Goal: Information Seeking & Learning: Learn about a topic

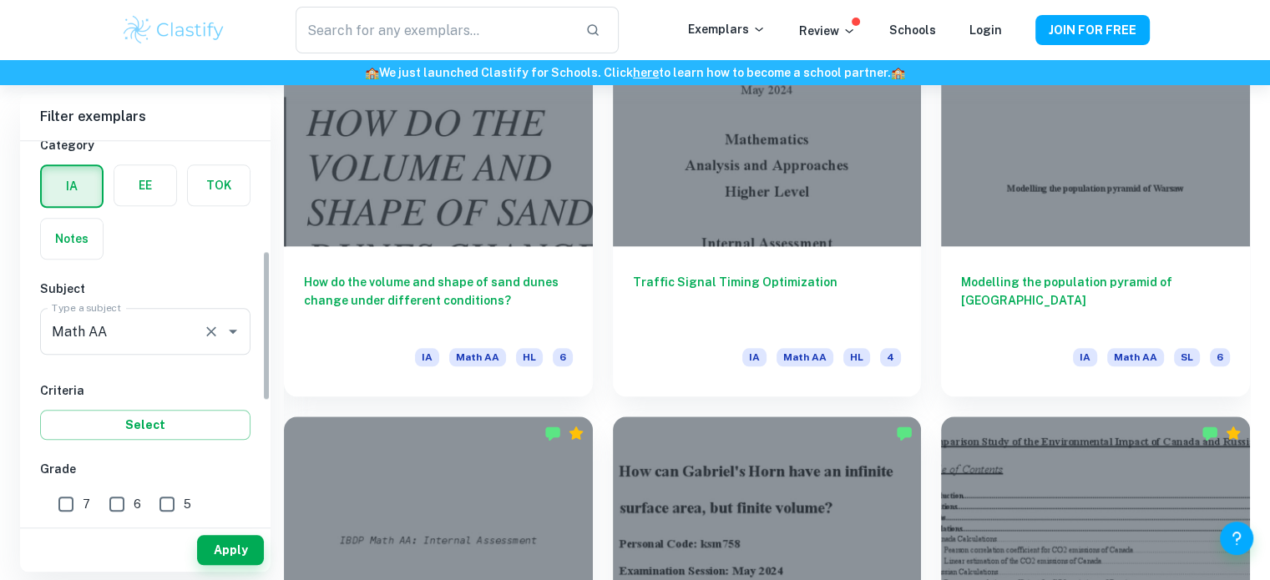
scroll to position [334, 0]
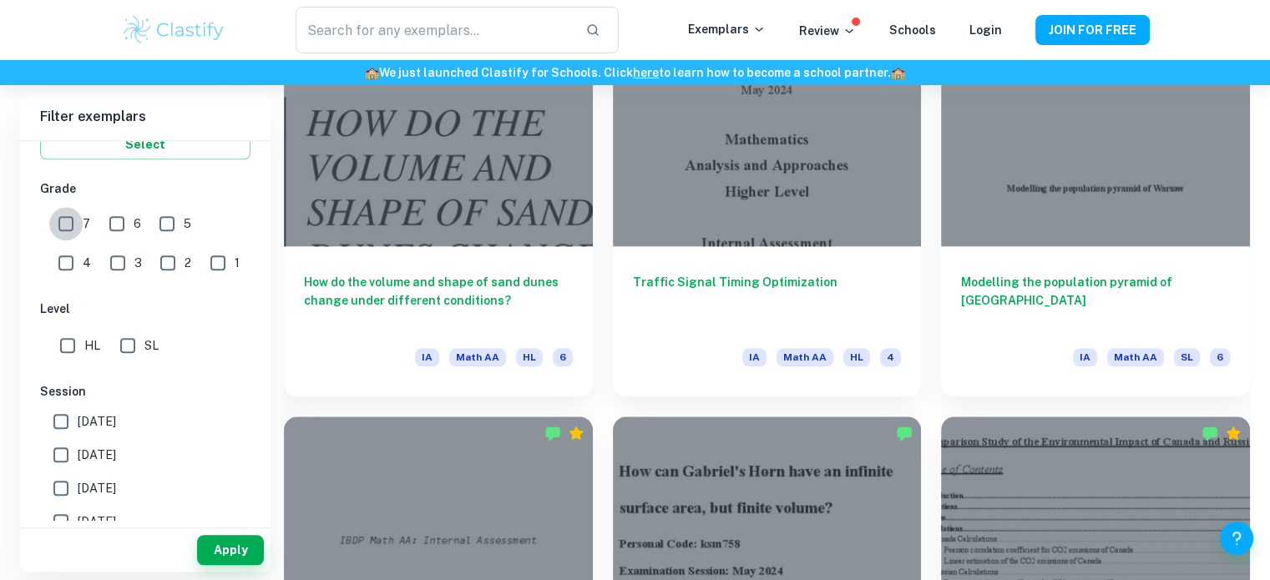
click at [71, 235] on input "7" at bounding box center [65, 223] width 33 height 33
checkbox input "true"
click at [229, 540] on button "Apply" at bounding box center [230, 550] width 67 height 30
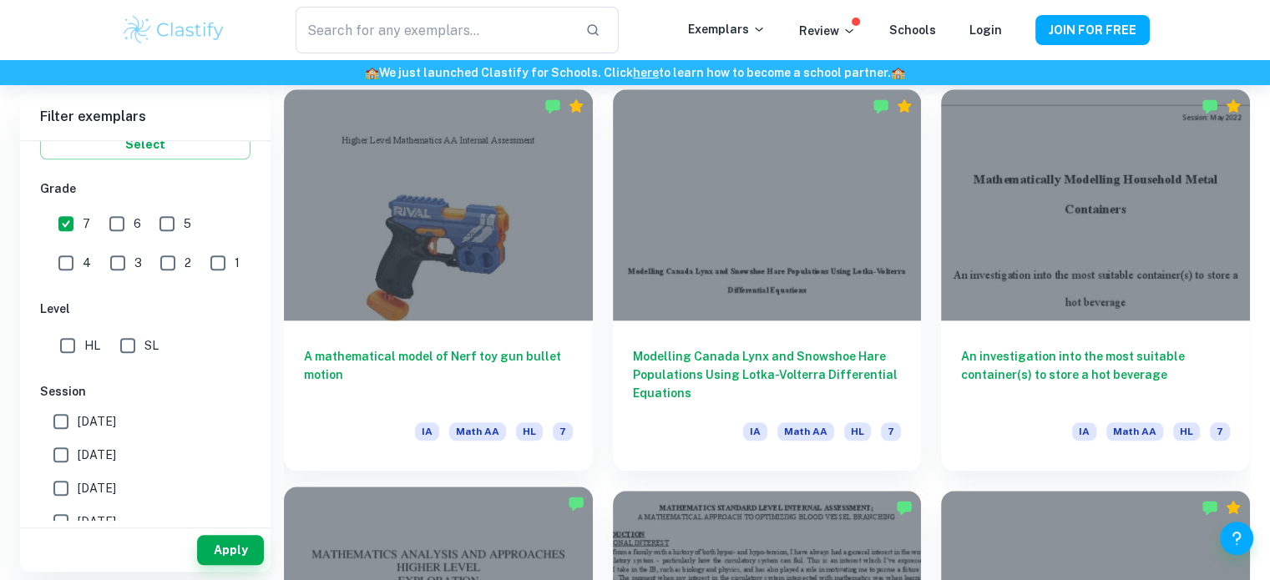
scroll to position [1670, 0]
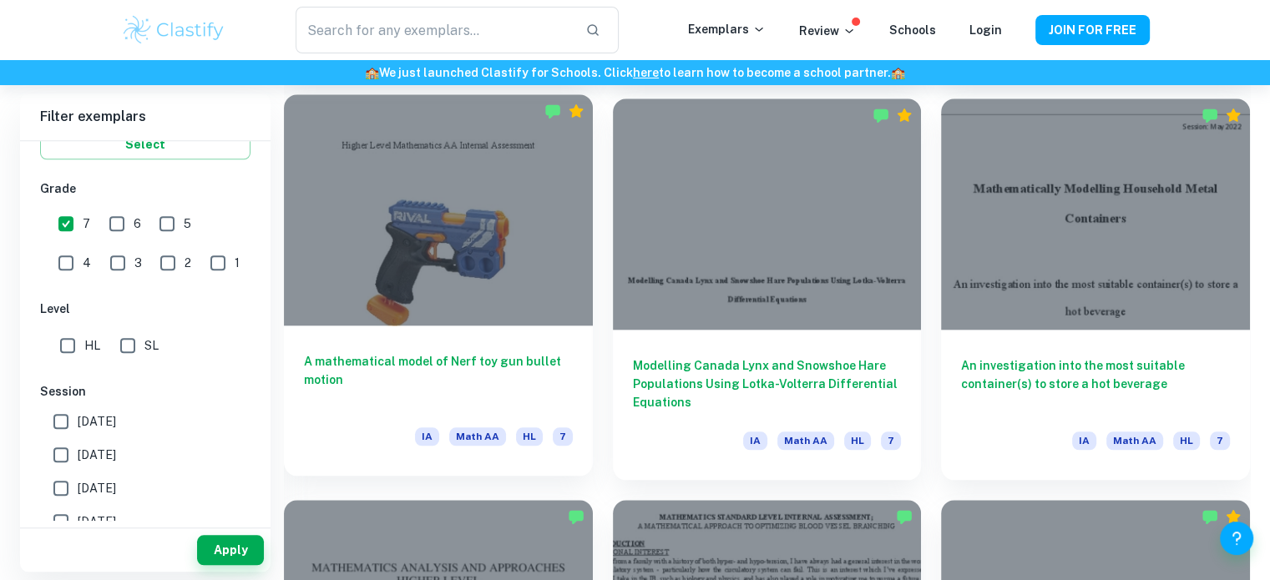
click at [484, 296] on div at bounding box center [438, 209] width 309 height 231
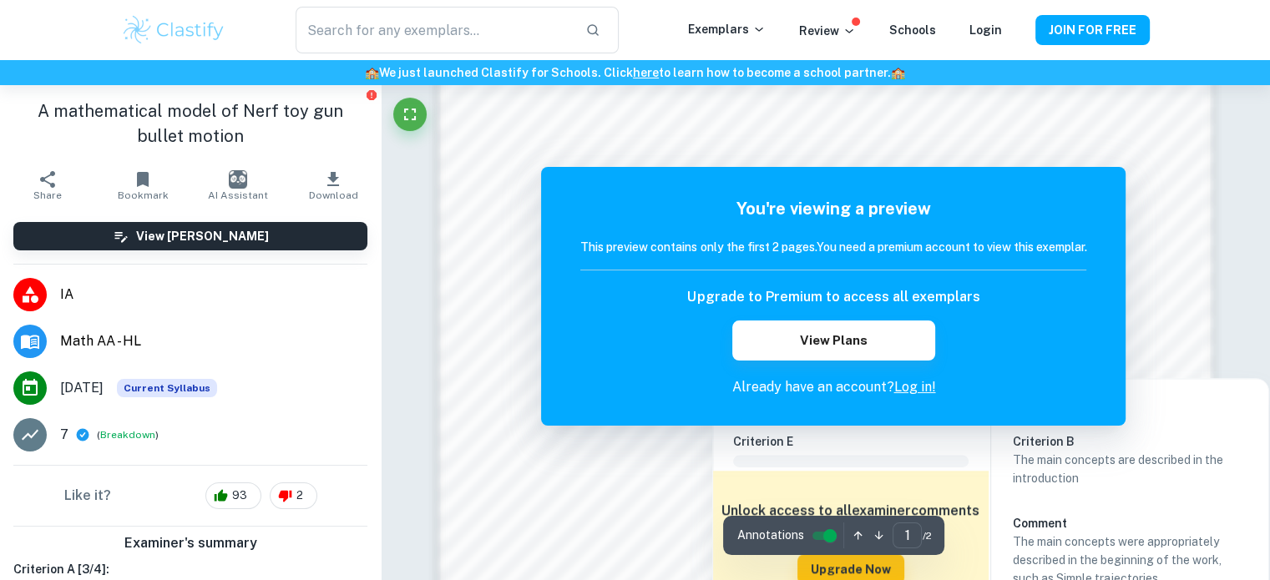
scroll to position [1338, 0]
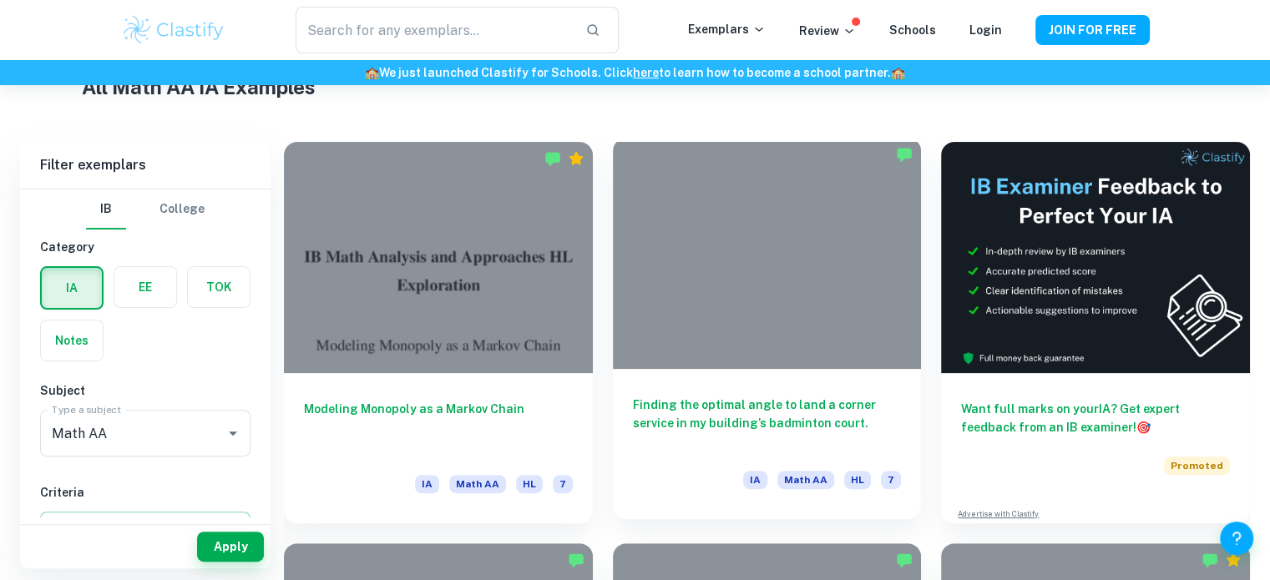
scroll to position [418, 0]
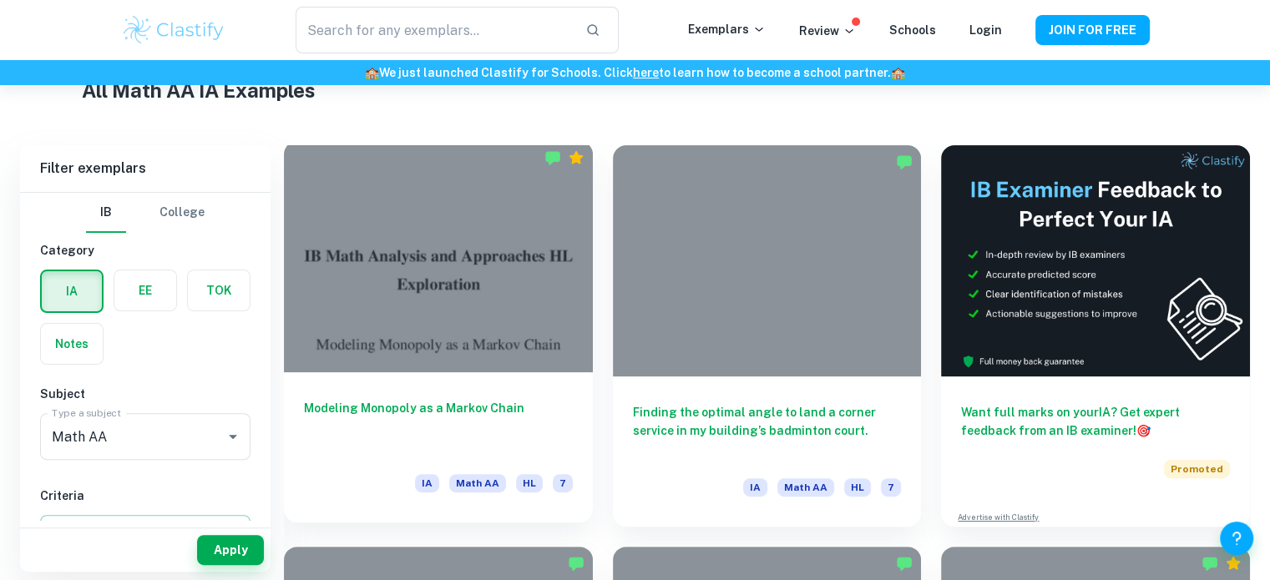
click at [440, 246] on div at bounding box center [438, 256] width 309 height 231
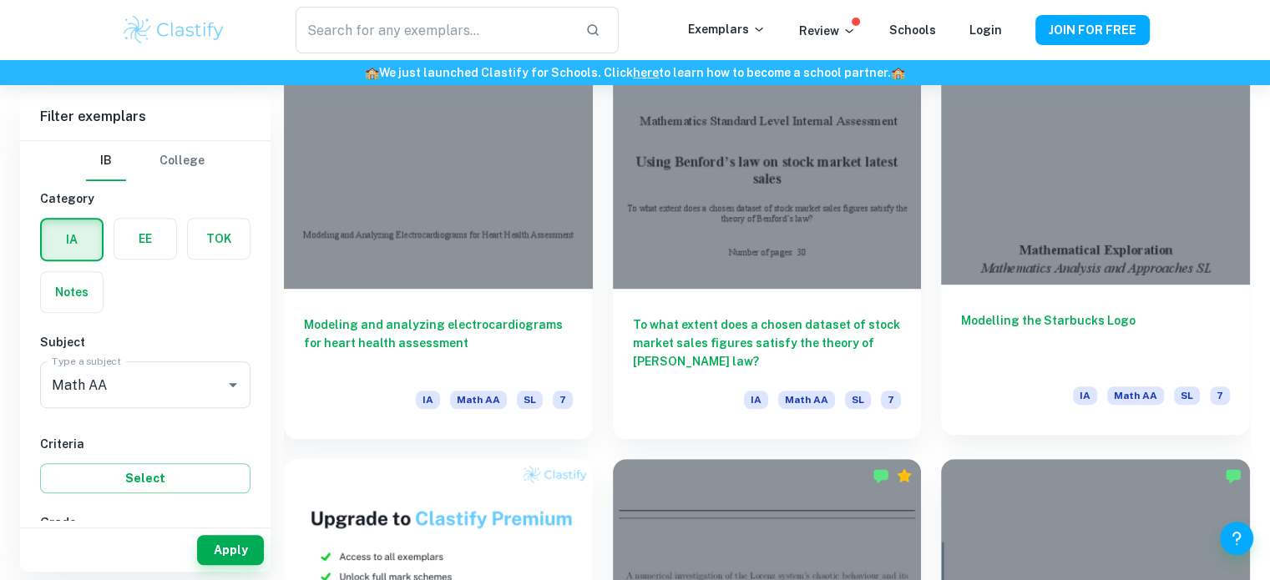
scroll to position [919, 0]
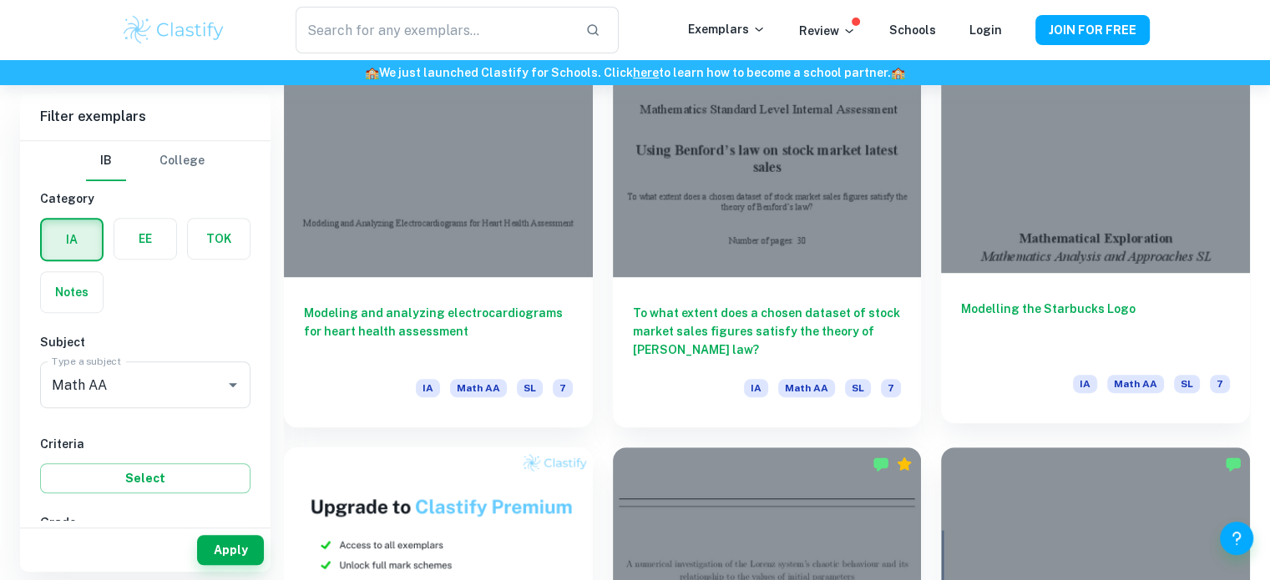
click at [1107, 289] on div "Modelling the Starbucks Logo IA Math AA SL 7" at bounding box center [1095, 348] width 309 height 150
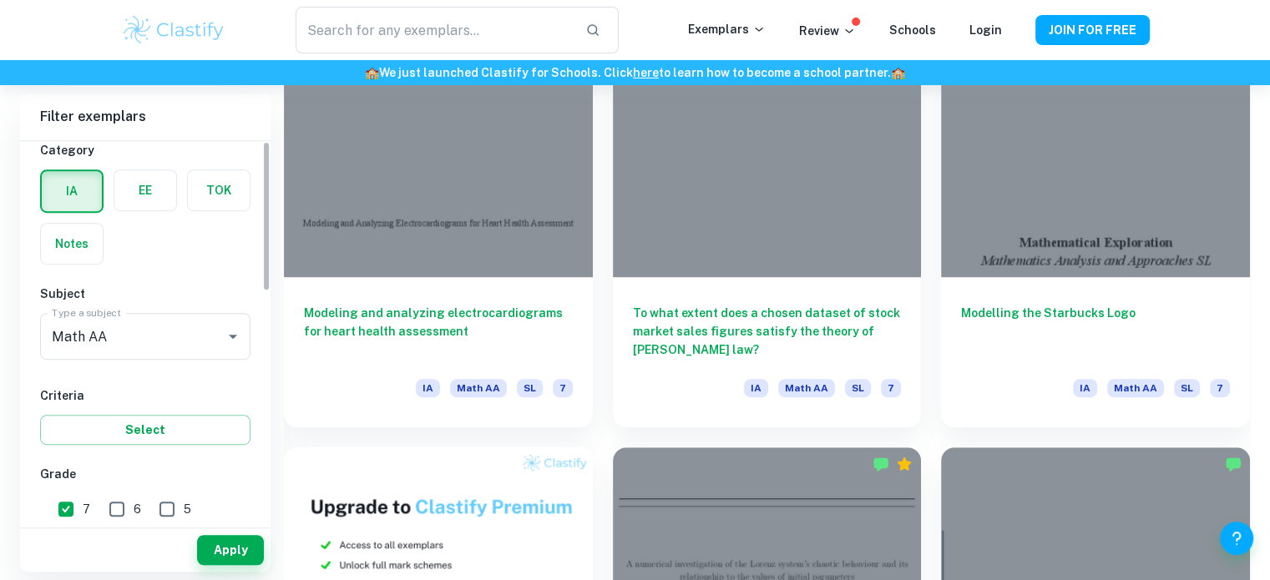
scroll to position [334, 0]
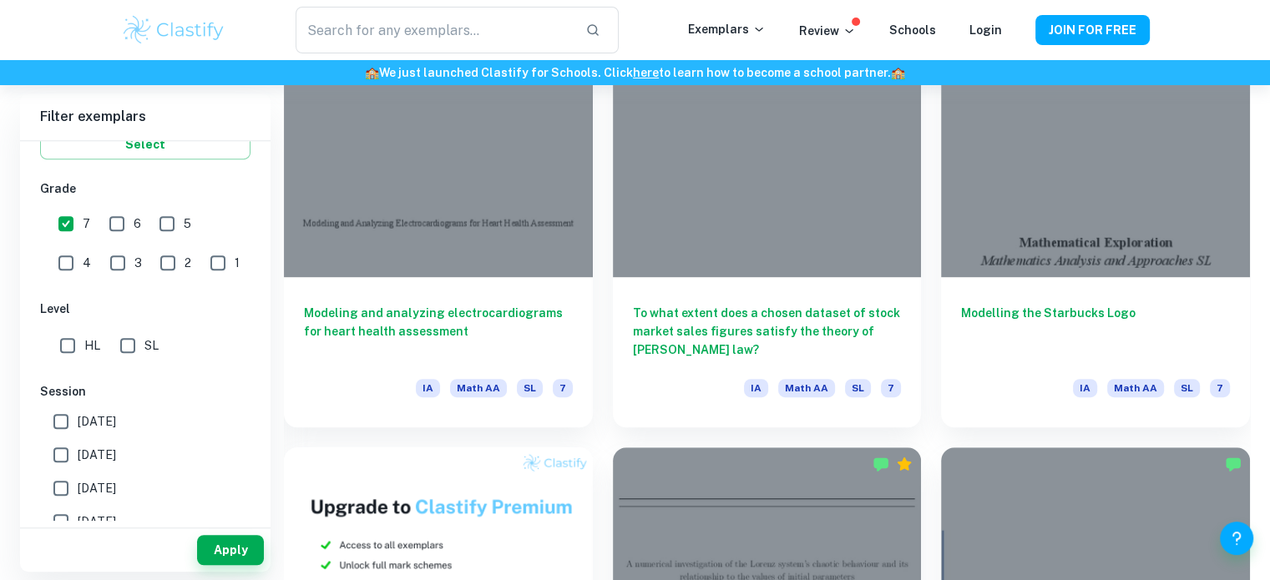
click at [68, 342] on input "HL" at bounding box center [67, 345] width 33 height 33
checkbox input "true"
click at [228, 547] on button "Apply" at bounding box center [230, 550] width 67 height 30
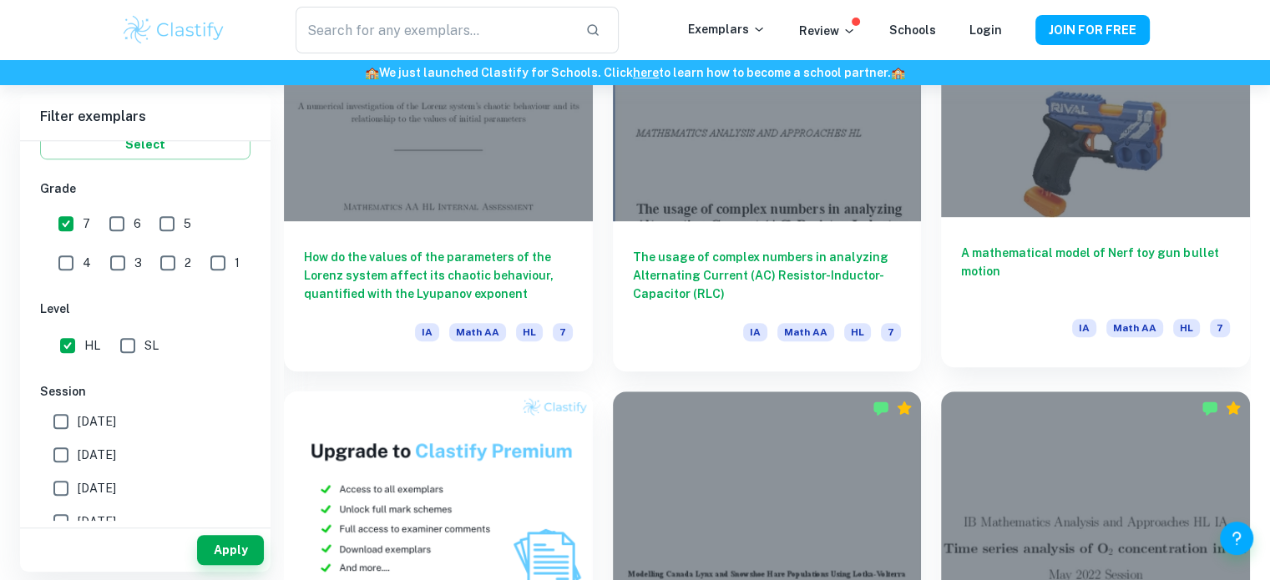
scroll to position [919, 0]
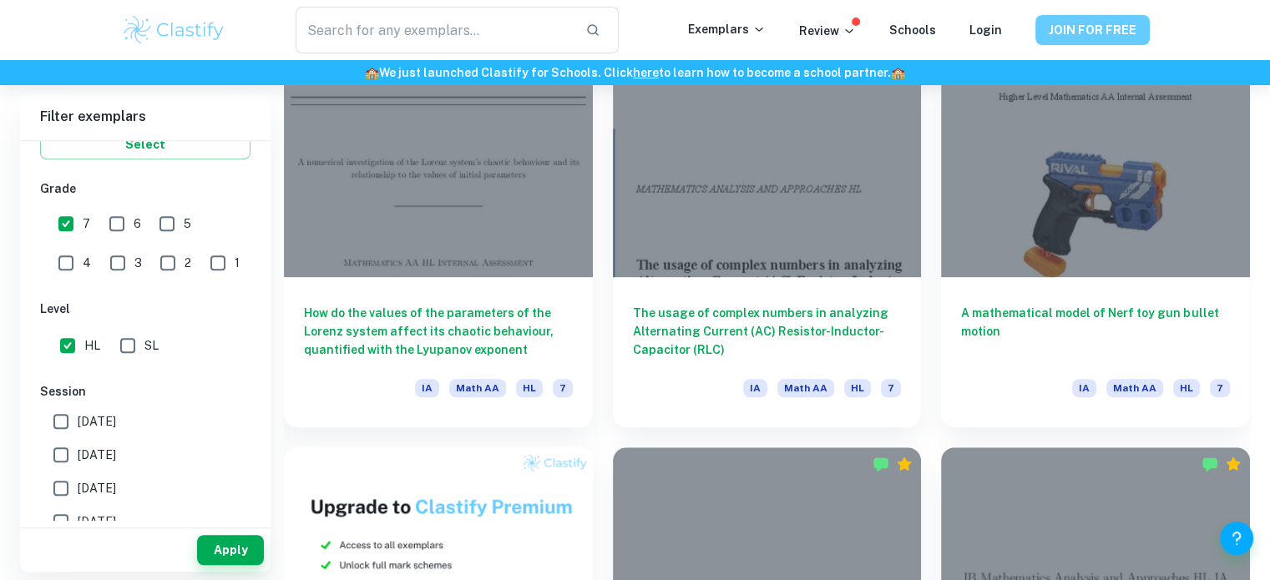
click at [1087, 43] on button "JOIN FOR FREE" at bounding box center [1093, 30] width 114 height 30
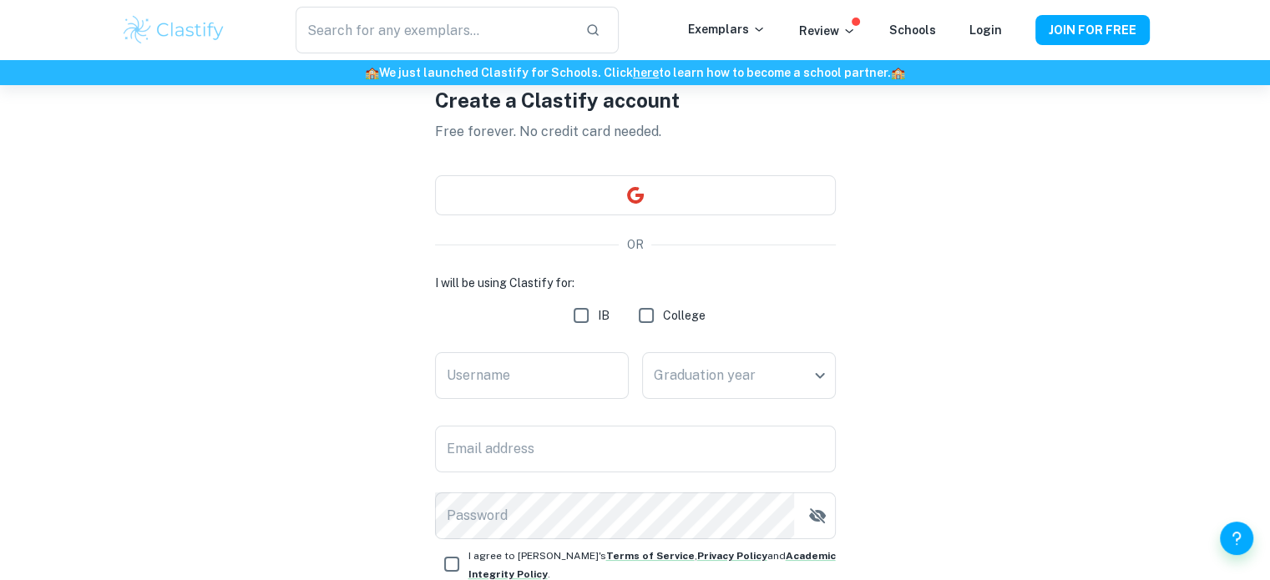
scroll to position [84, 0]
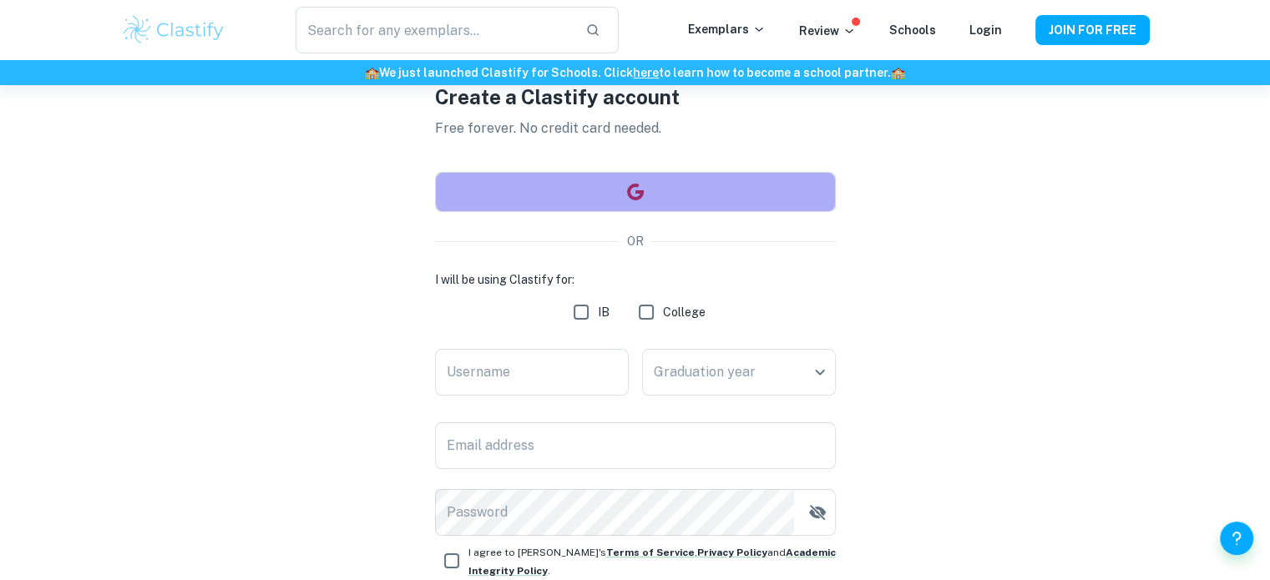
click at [658, 183] on button "button" at bounding box center [635, 192] width 401 height 40
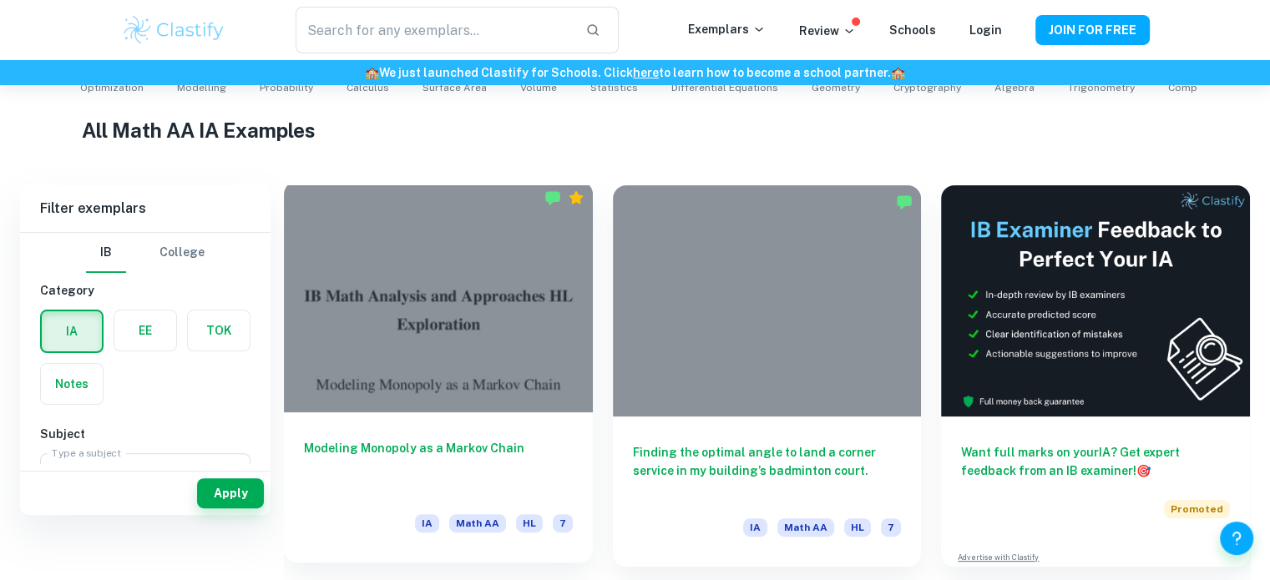
scroll to position [418, 0]
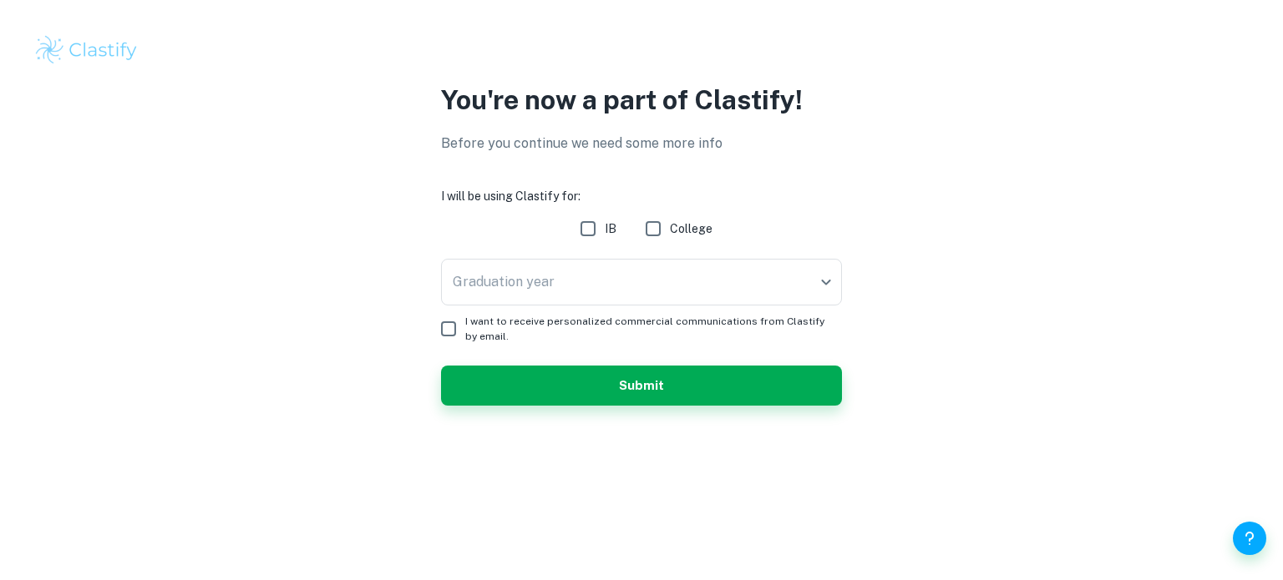
click at [601, 223] on input "IB" at bounding box center [587, 228] width 33 height 33
checkbox input "true"
click at [598, 276] on body "We value your privacy We use cookies to enhance your browsing experience, serve…" at bounding box center [641, 290] width 1283 height 580
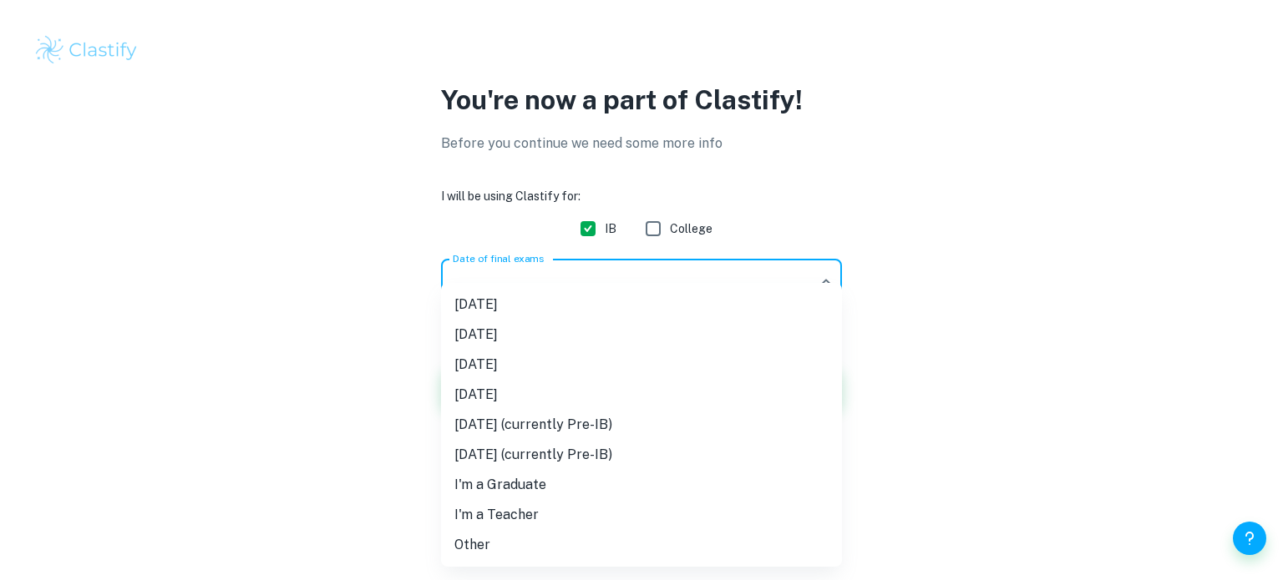
click at [535, 364] on li "[DATE]" at bounding box center [641, 365] width 401 height 30
type input "M26"
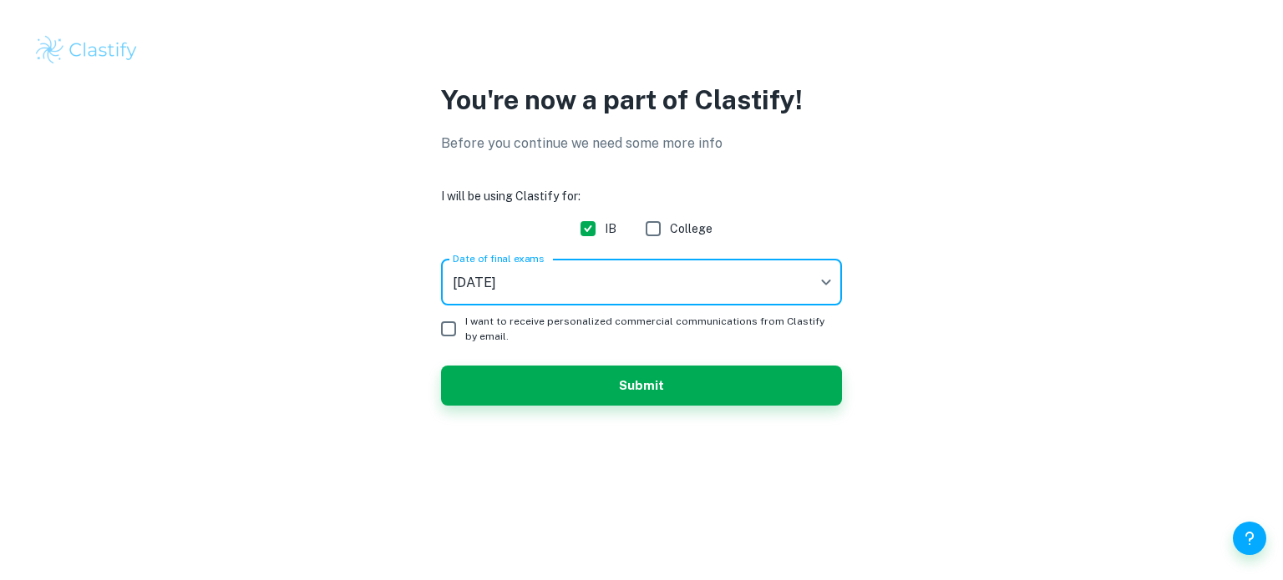
click at [459, 331] on input "I want to receive personalized commercial communications from Clastify by email." at bounding box center [448, 328] width 33 height 33
checkbox input "true"
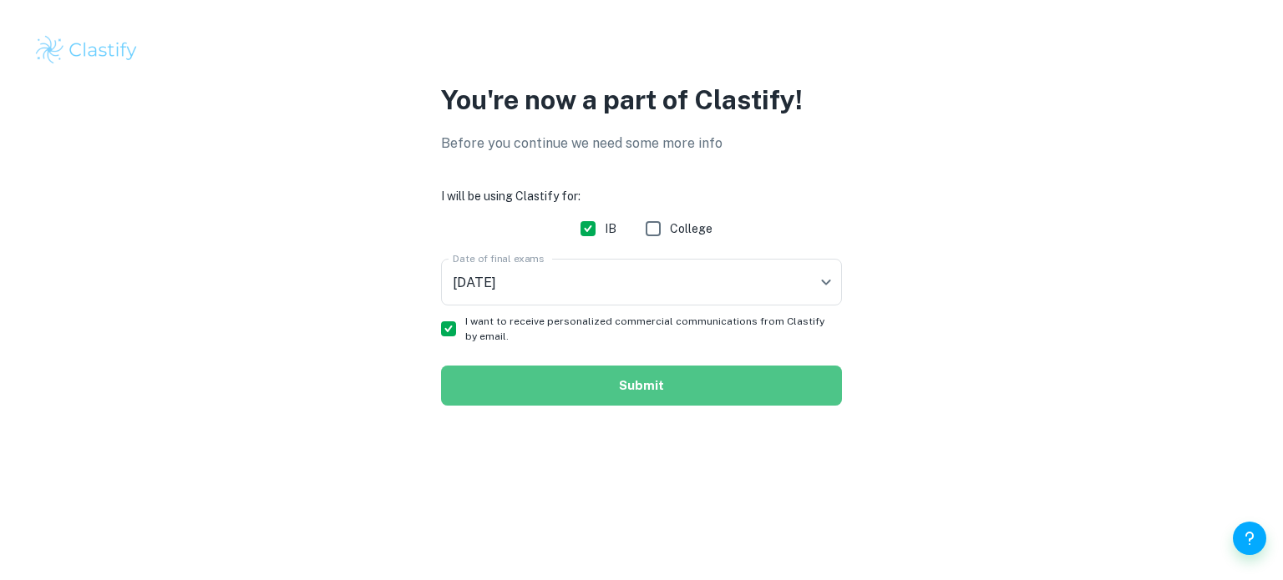
click at [518, 401] on button "Submit" at bounding box center [641, 386] width 401 height 40
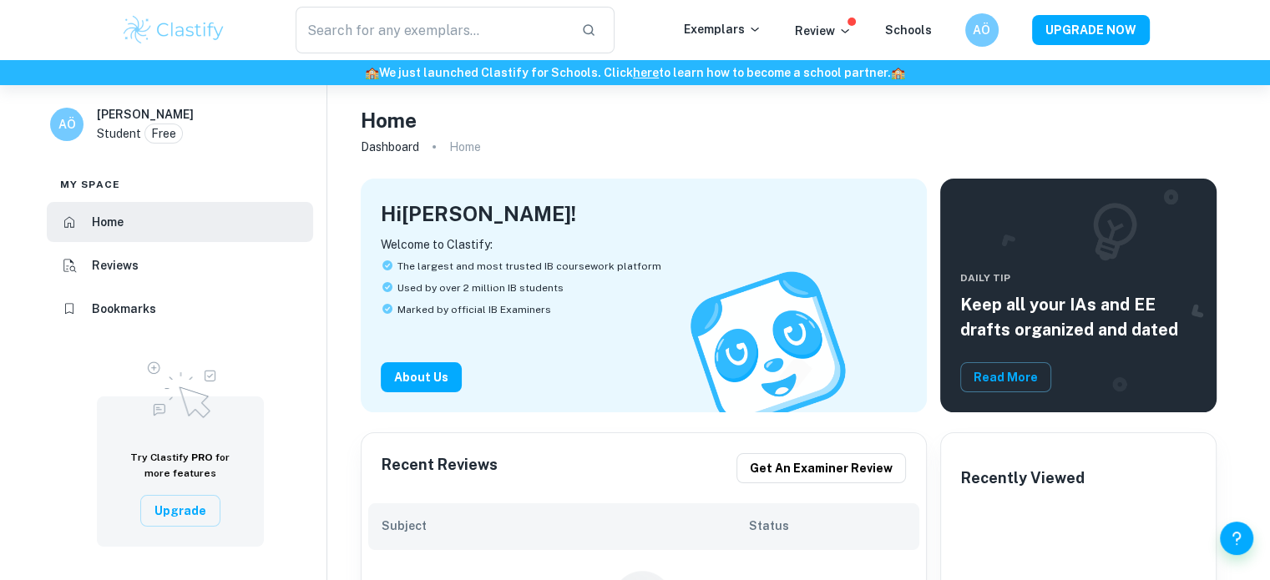
click at [640, 73] on link "here" at bounding box center [646, 72] width 26 height 13
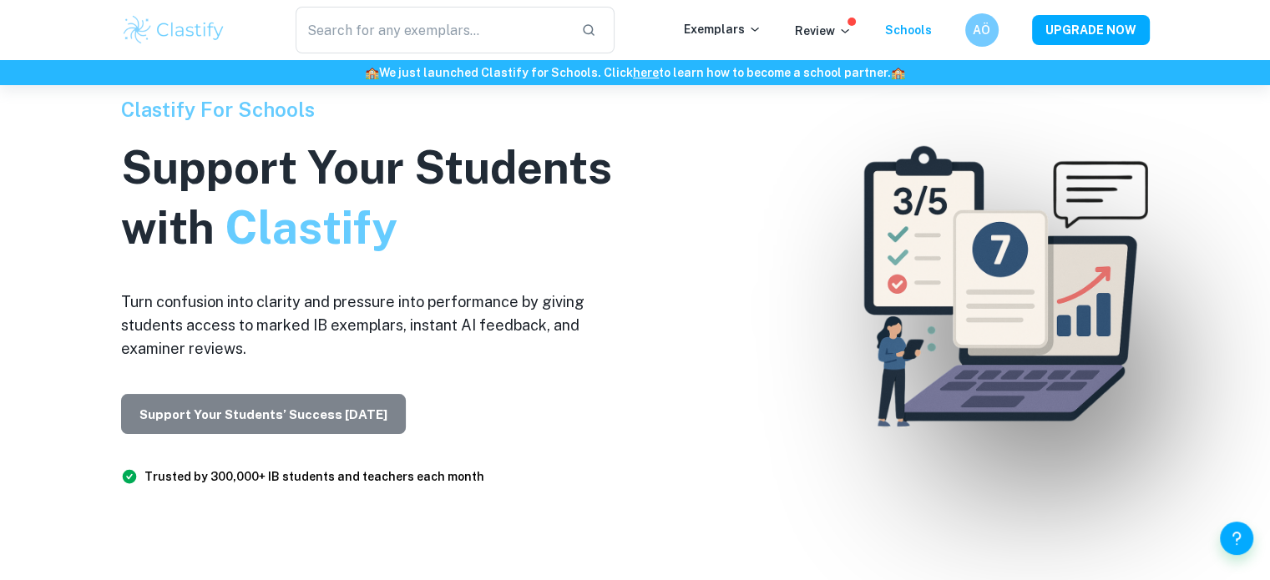
click at [332, 407] on button "Support Your Students’ Success Today" at bounding box center [263, 414] width 285 height 40
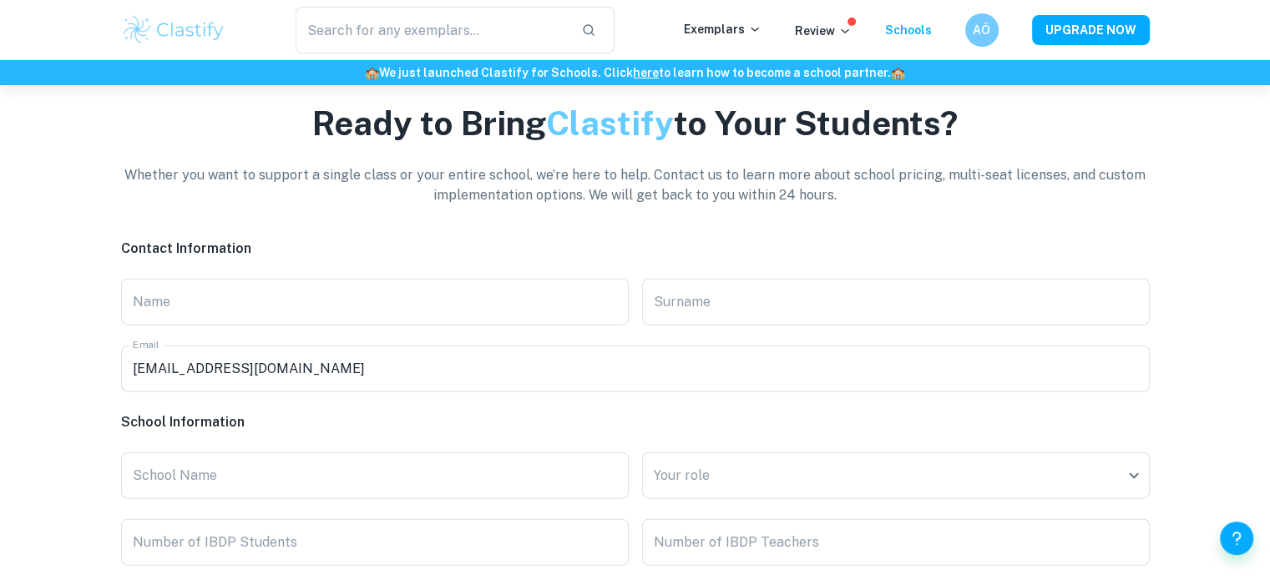
scroll to position [84, 0]
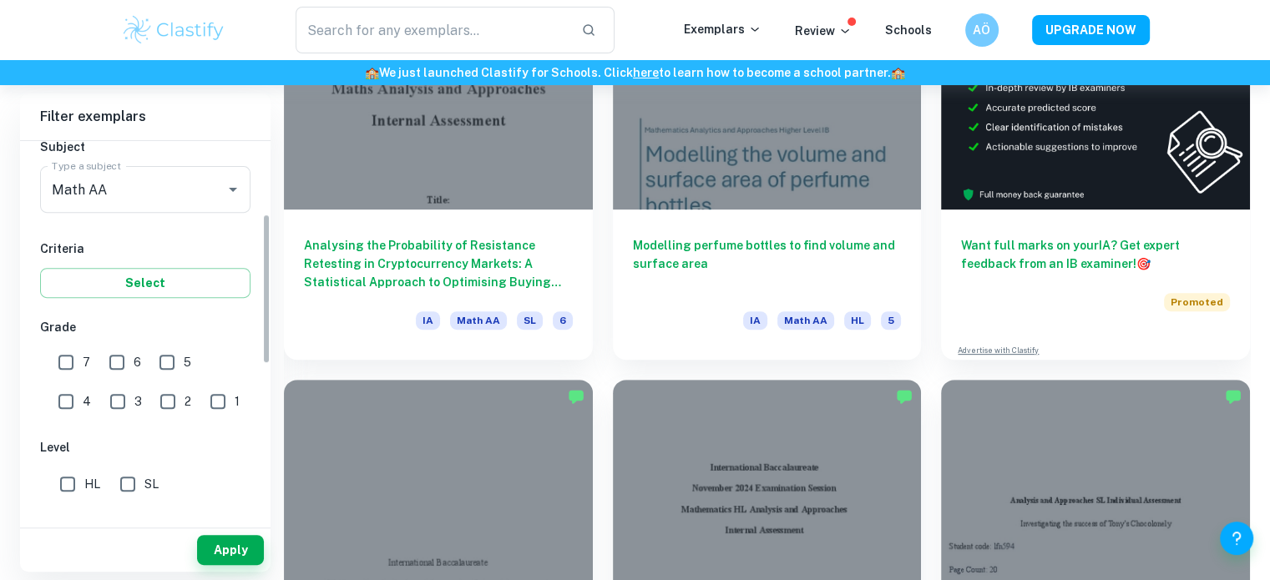
scroll to position [167, 0]
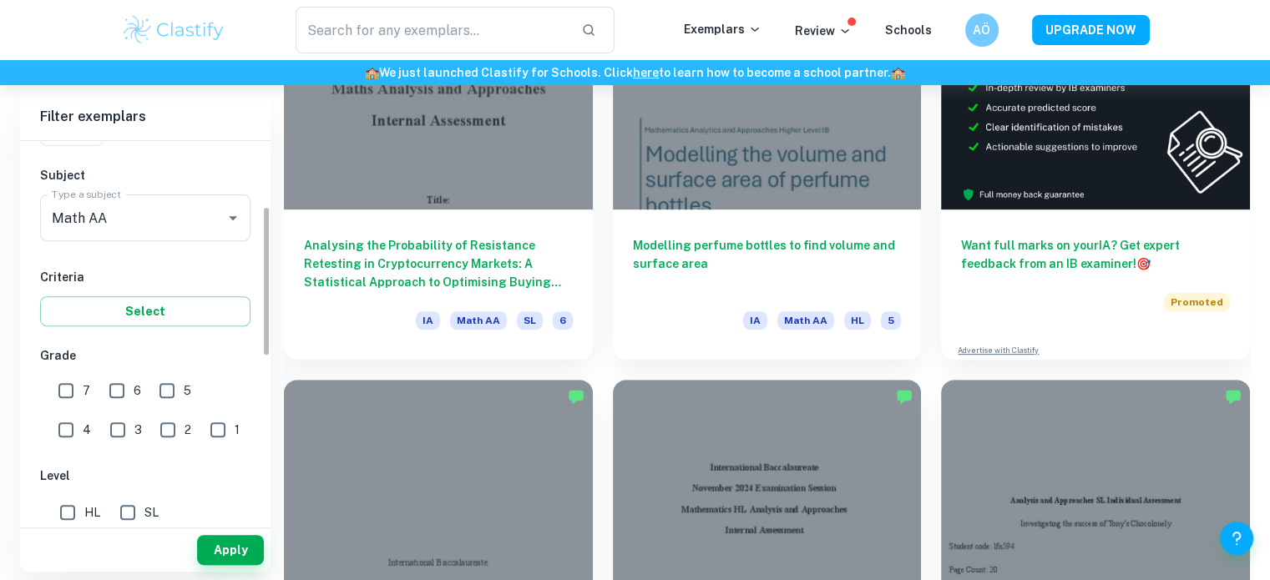
click at [71, 391] on input "7" at bounding box center [65, 390] width 33 height 33
checkbox input "true"
click at [244, 550] on button "Apply" at bounding box center [230, 550] width 67 height 30
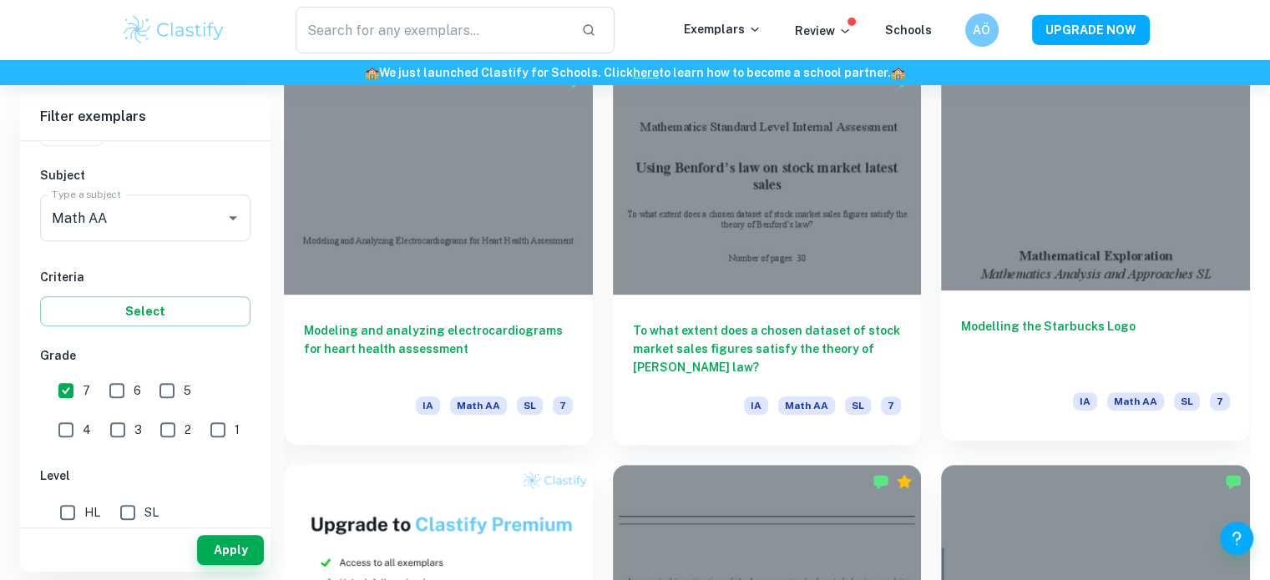
scroll to position [900, 0]
click at [1142, 253] on div at bounding box center [1095, 175] width 309 height 231
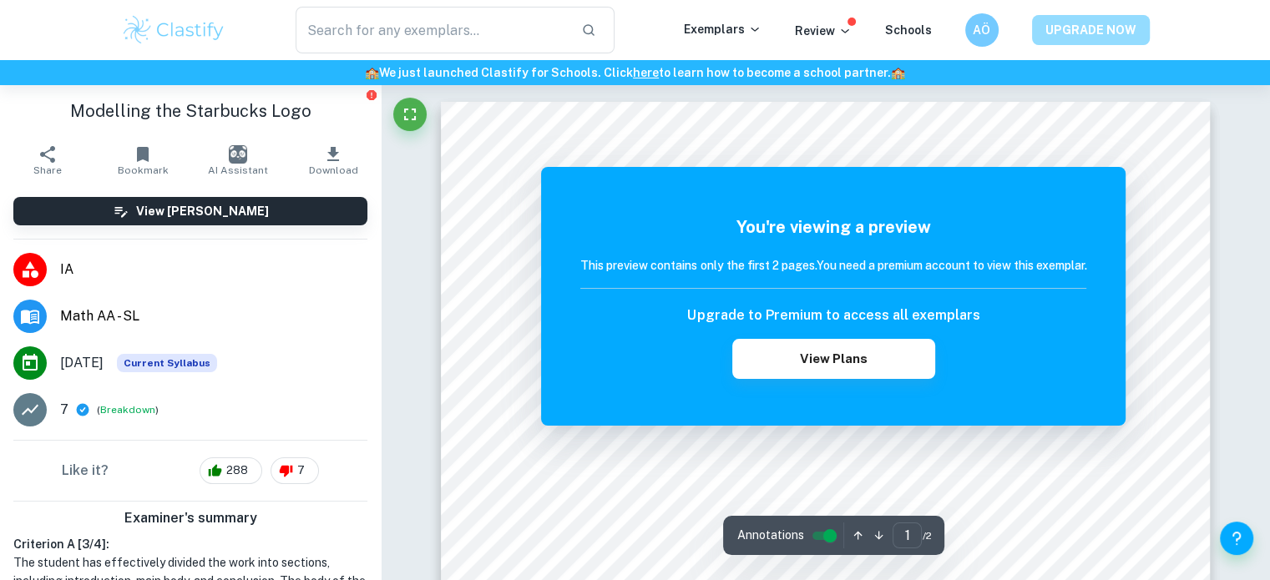
click at [1083, 33] on button "UPGRADE NOW" at bounding box center [1091, 30] width 118 height 30
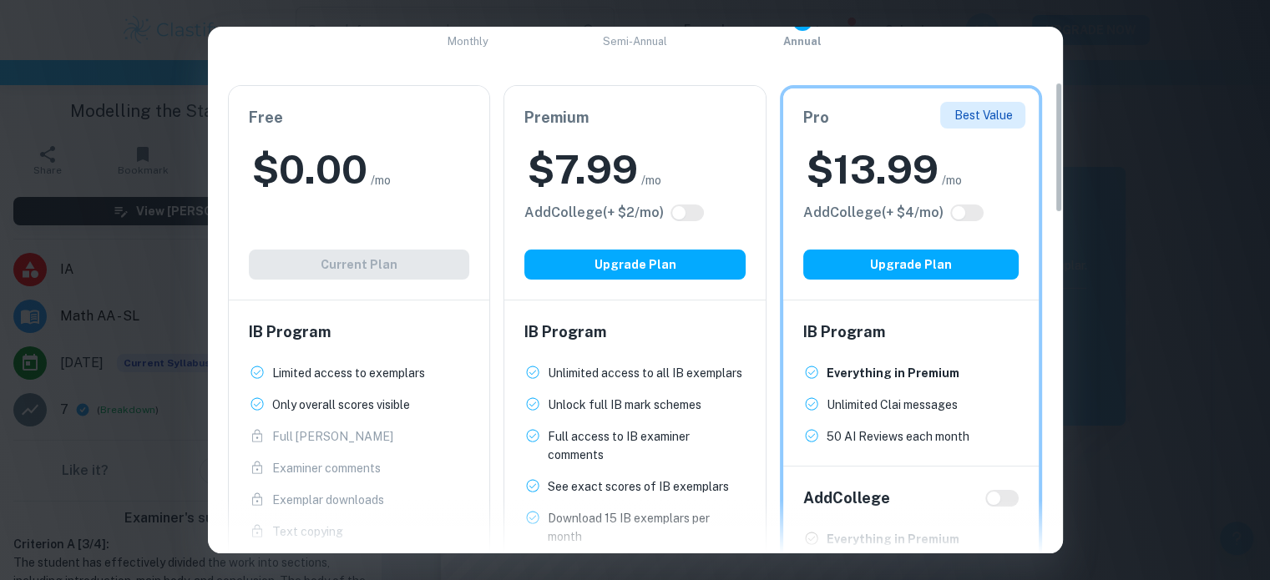
scroll to position [221, 0]
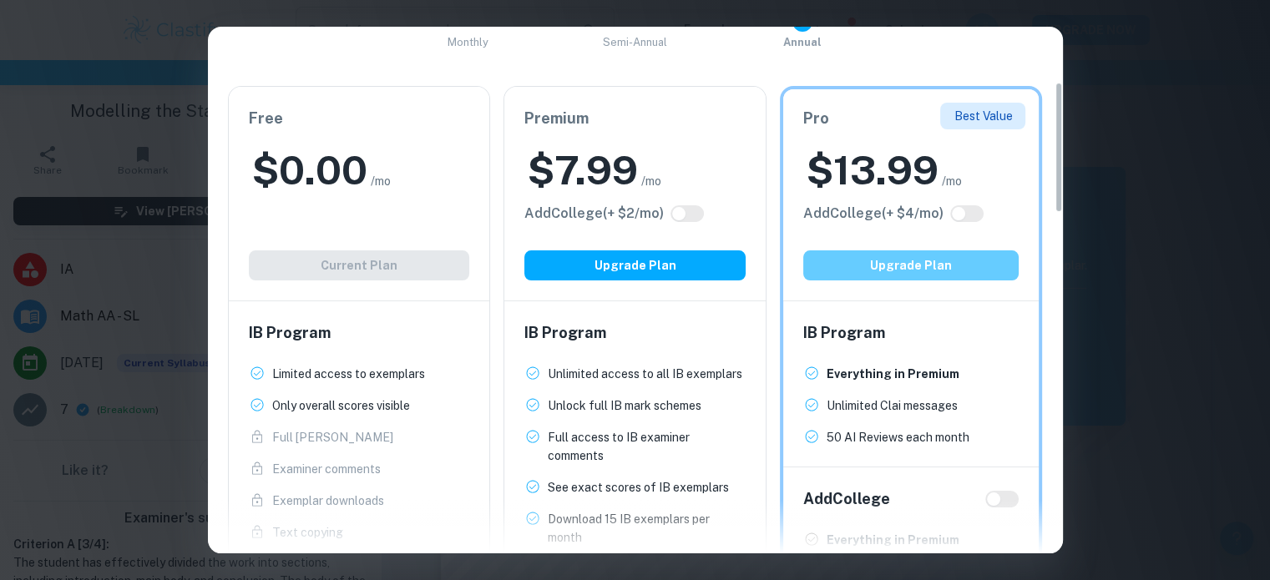
click at [944, 270] on button "Upgrade Plan" at bounding box center [911, 266] width 216 height 30
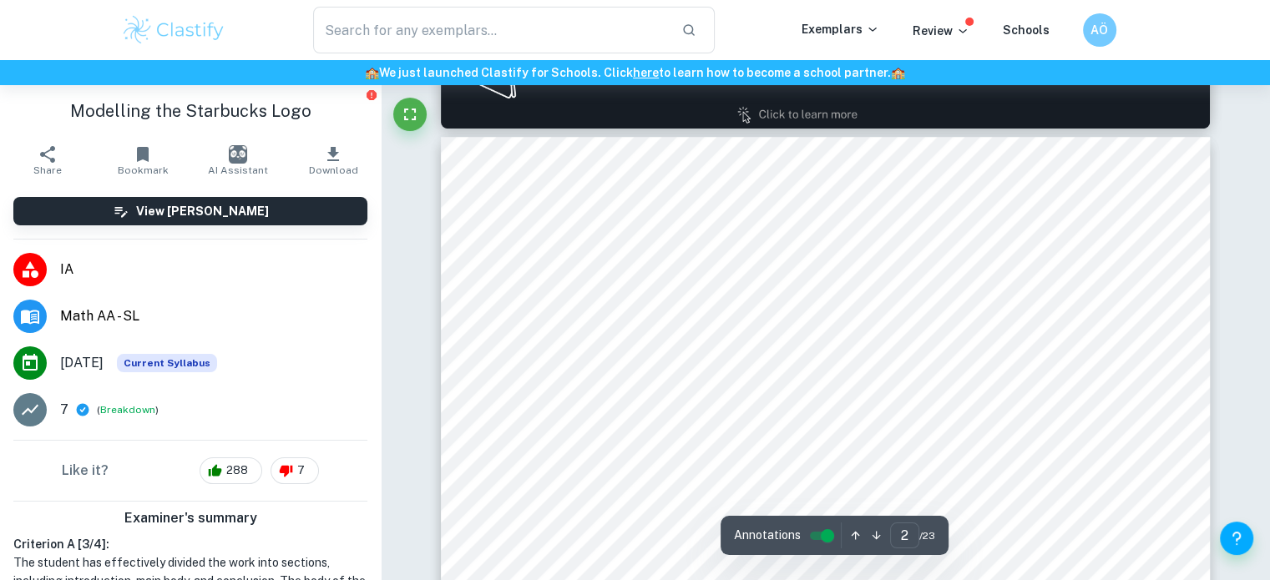
scroll to position [1169, 0]
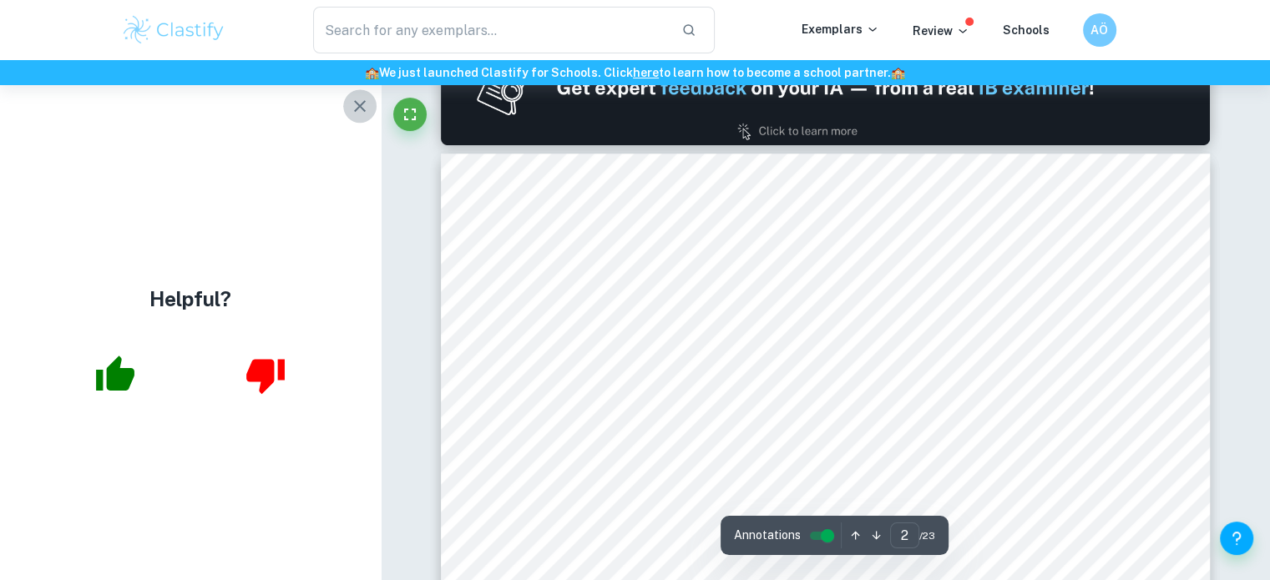
click at [354, 101] on icon "button" at bounding box center [360, 106] width 12 height 12
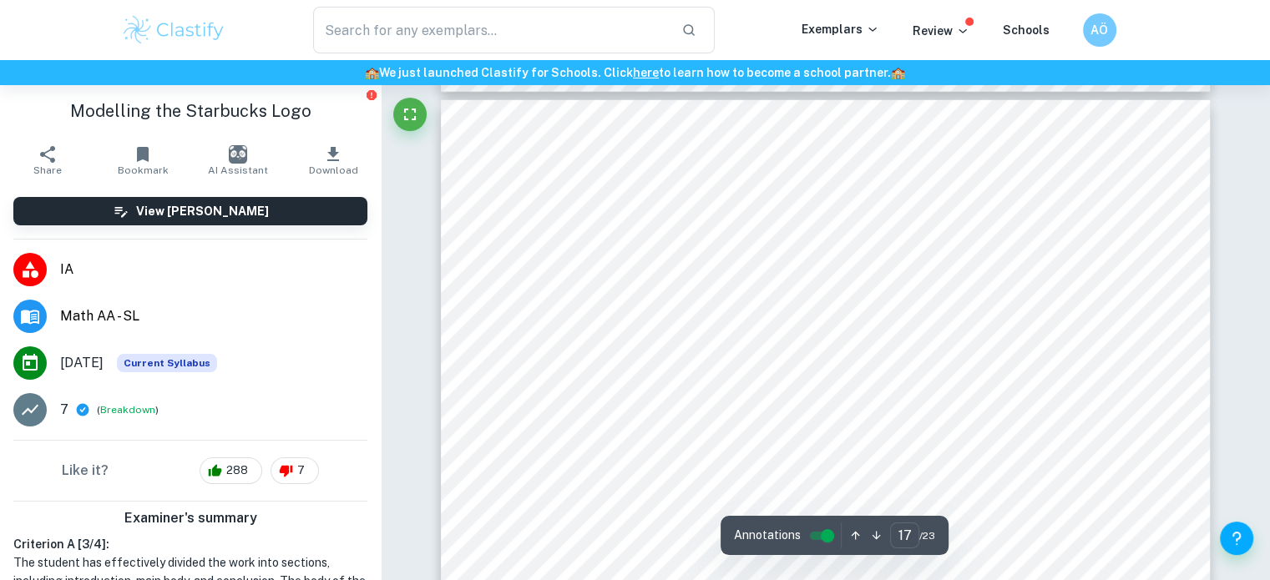
scroll to position [17684, 0]
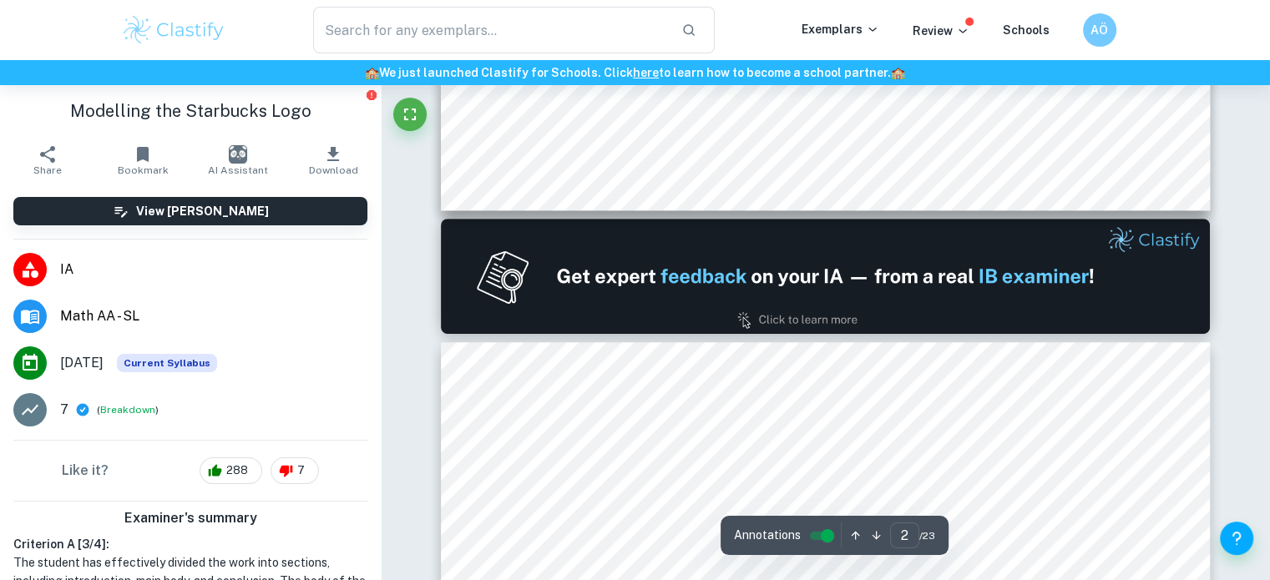
type input "1"
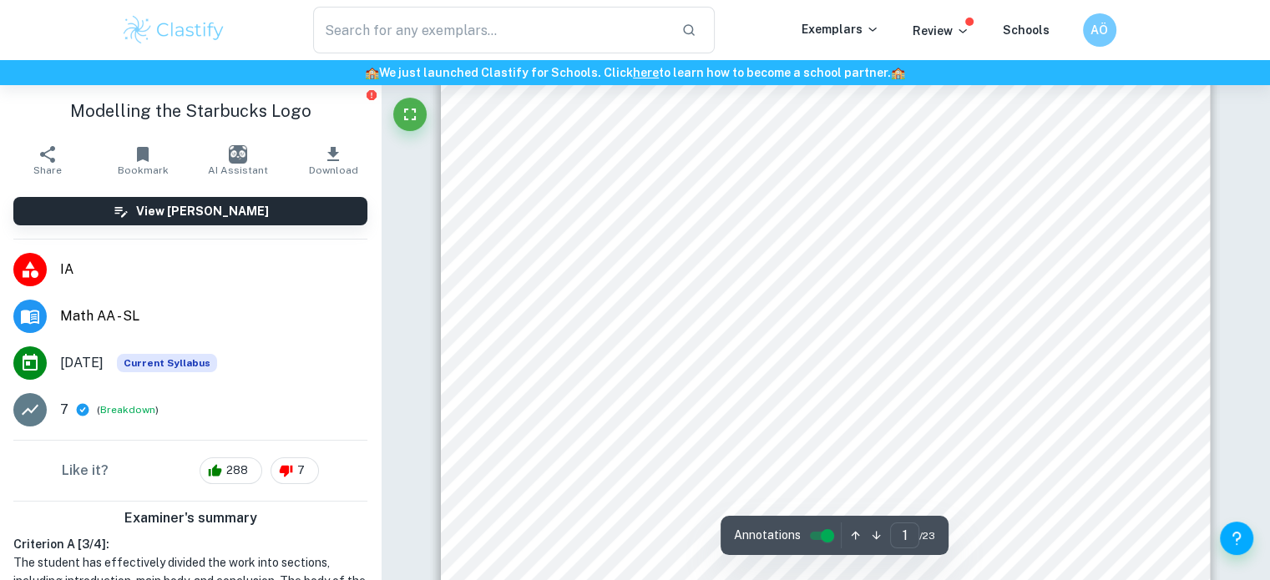
scroll to position [0, 0]
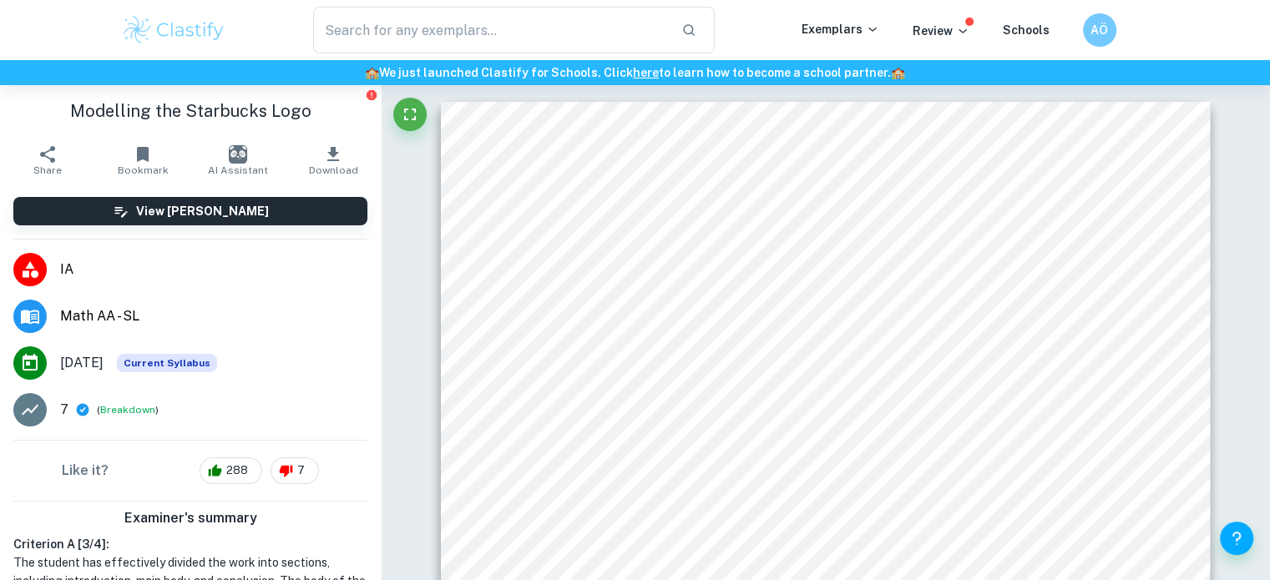
click at [190, 27] on img at bounding box center [174, 29] width 106 height 33
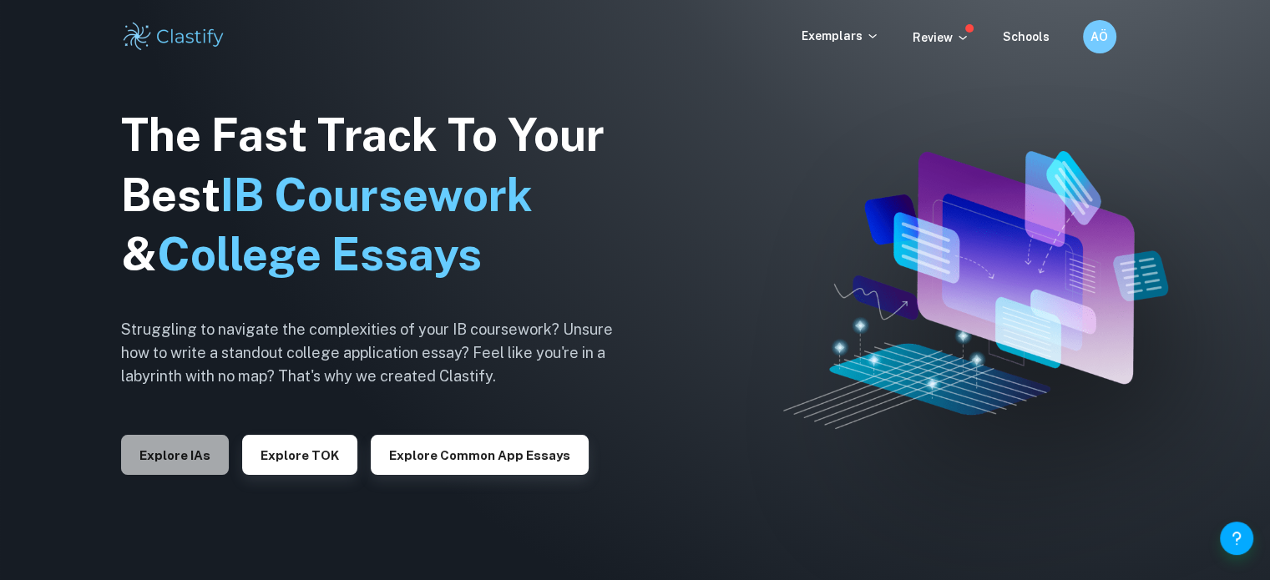
click at [194, 459] on button "Explore IAs" at bounding box center [175, 455] width 108 height 40
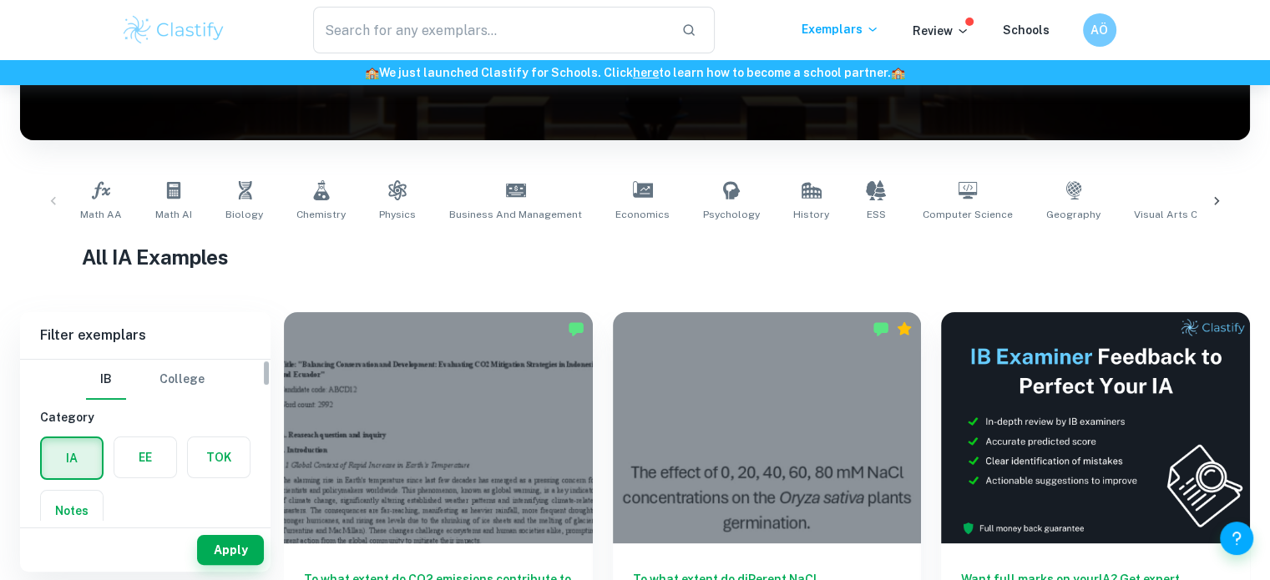
scroll to position [84, 0]
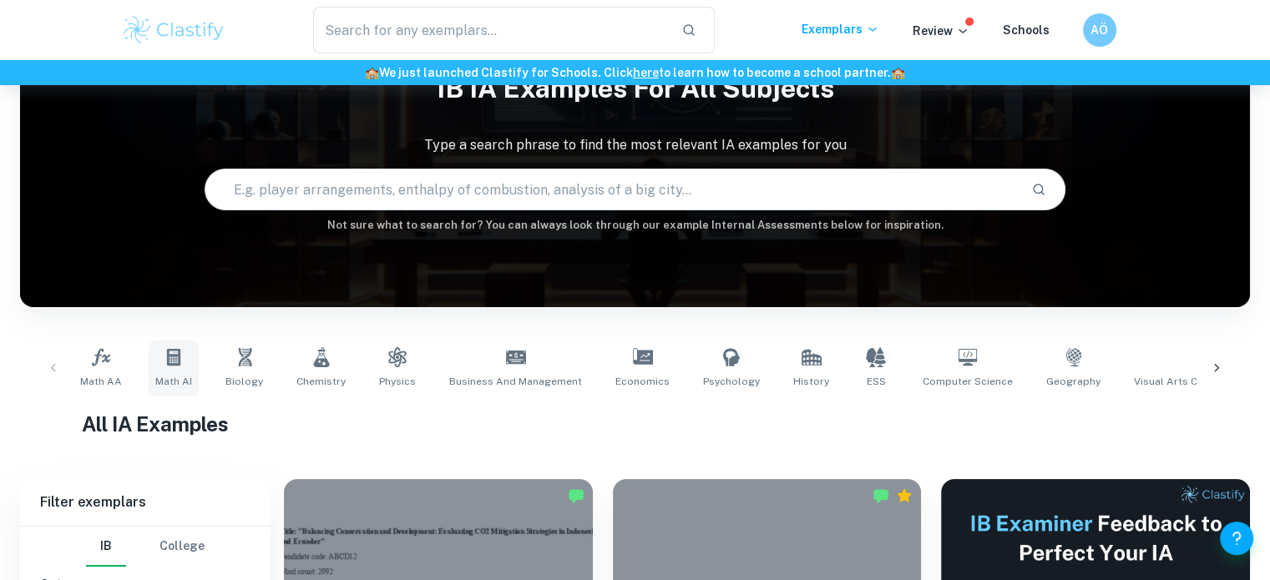
click at [177, 368] on link "Math AI" at bounding box center [174, 368] width 50 height 55
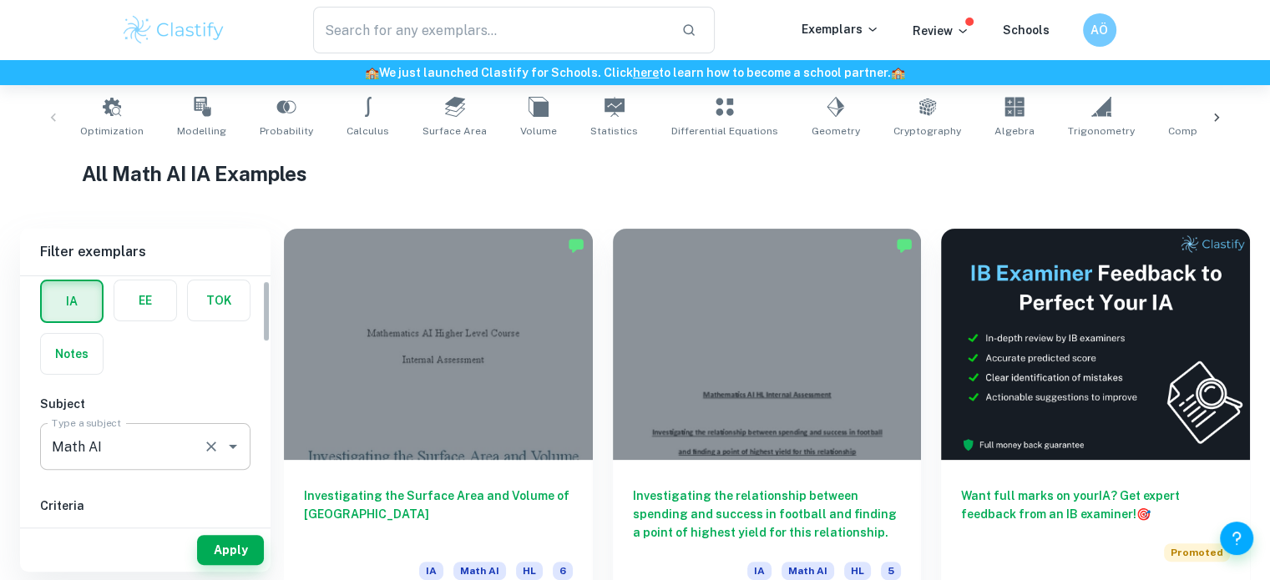
scroll to position [84, 0]
click at [180, 432] on input "Math AI" at bounding box center [122, 437] width 149 height 32
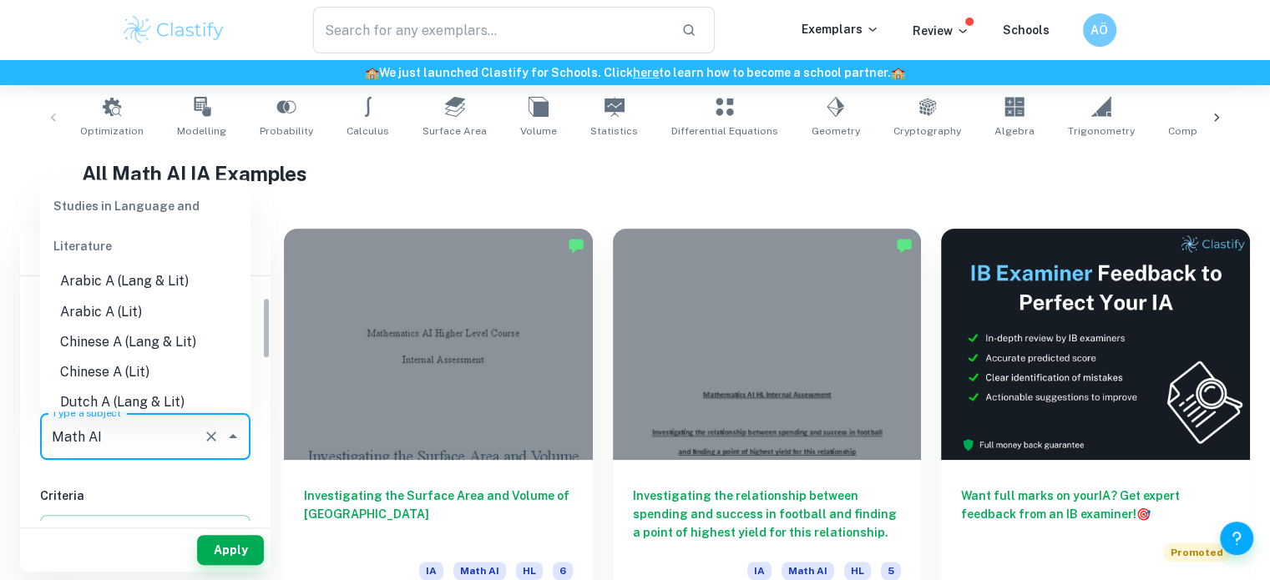
scroll to position [2190, 0]
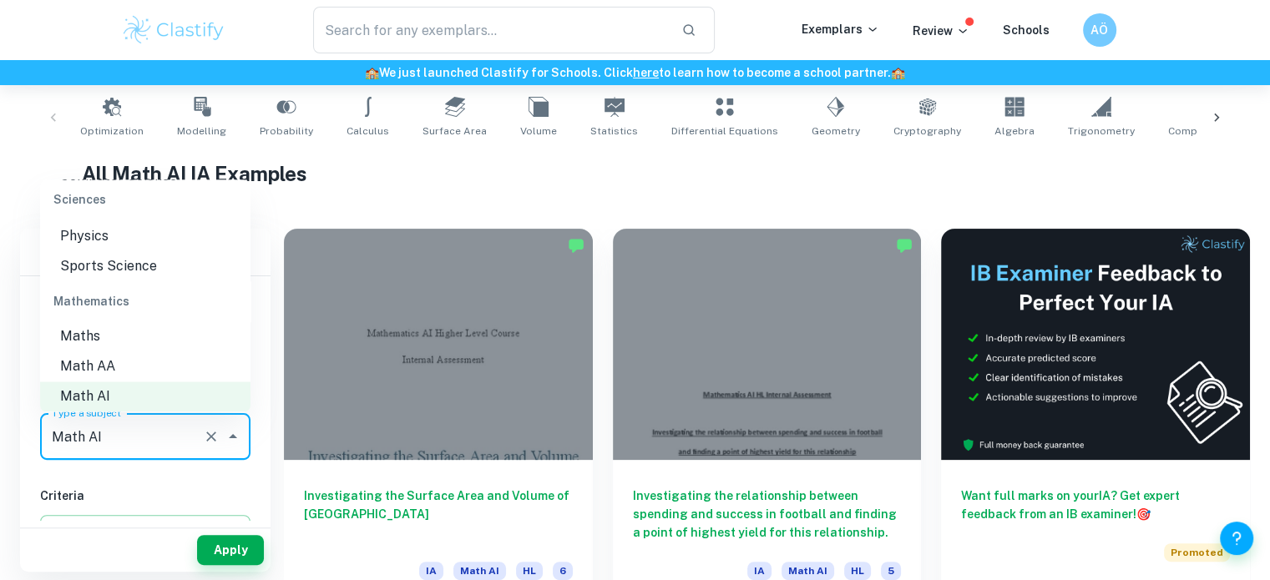
click at [116, 377] on li "Math AA" at bounding box center [145, 367] width 210 height 30
type input "Math AA"
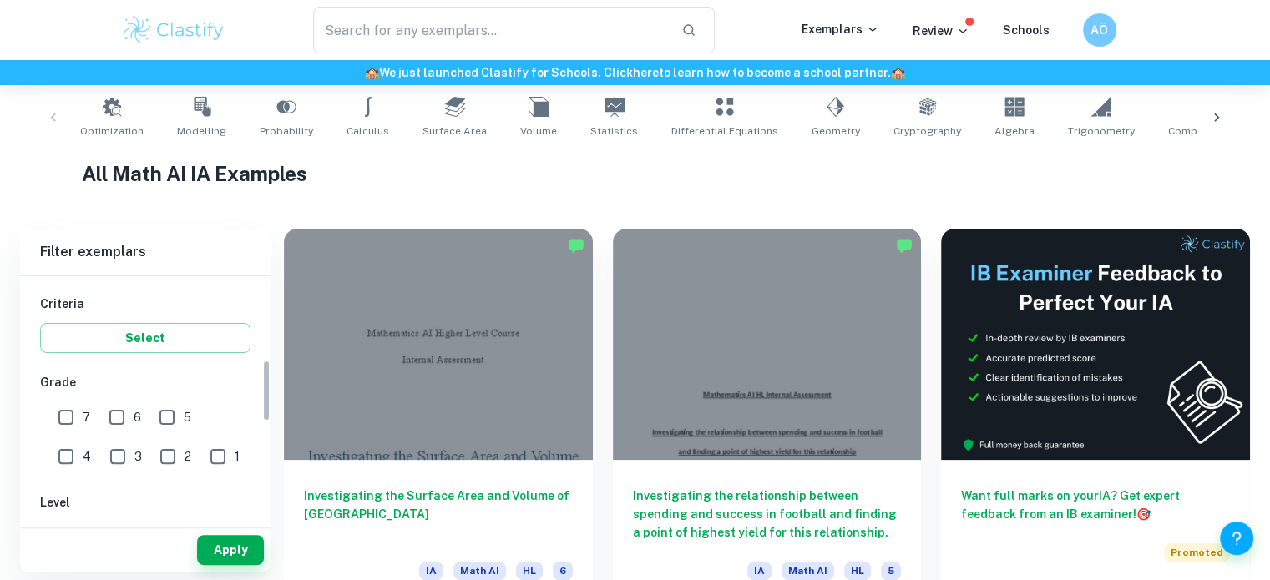
scroll to position [334, 0]
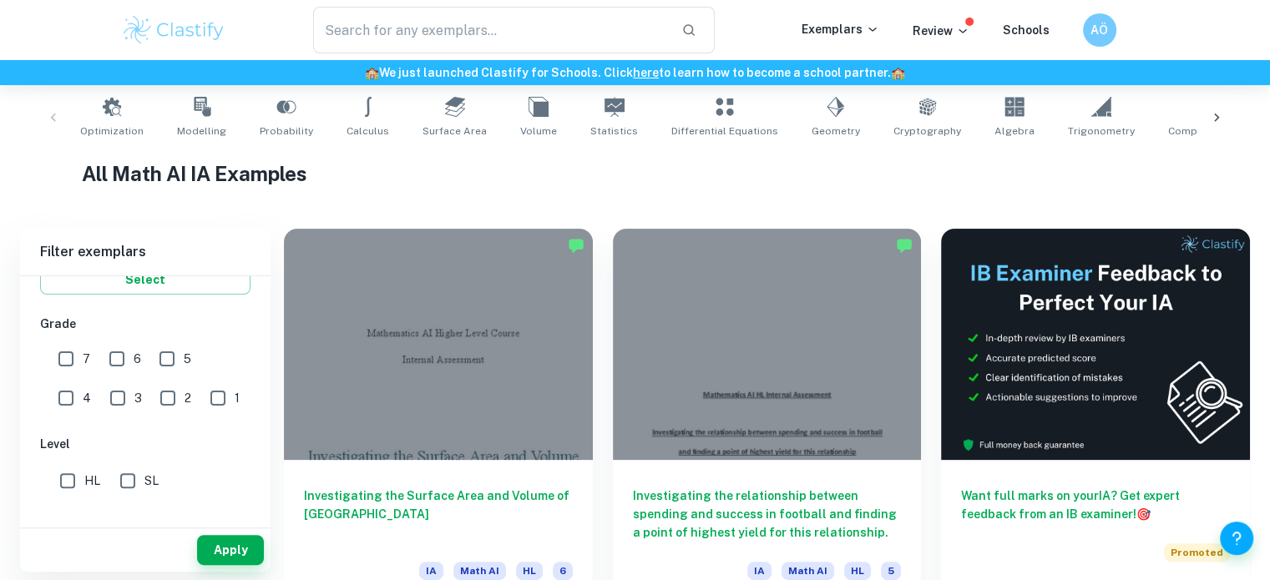
click at [230, 547] on button "Apply" at bounding box center [230, 550] width 67 height 30
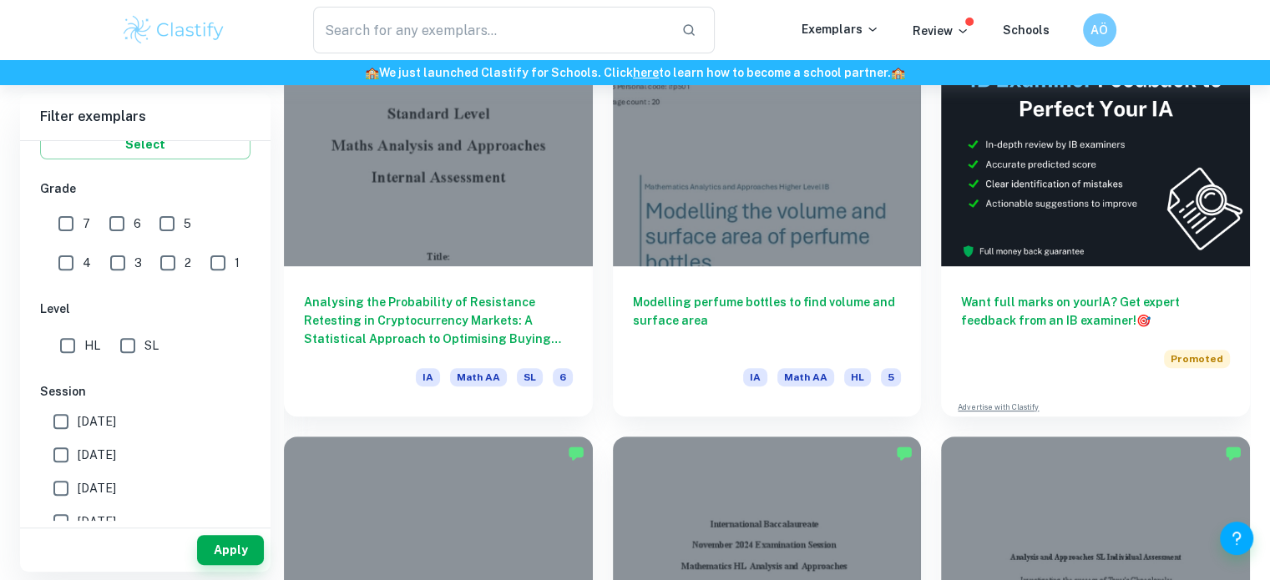
scroll to position [585, 0]
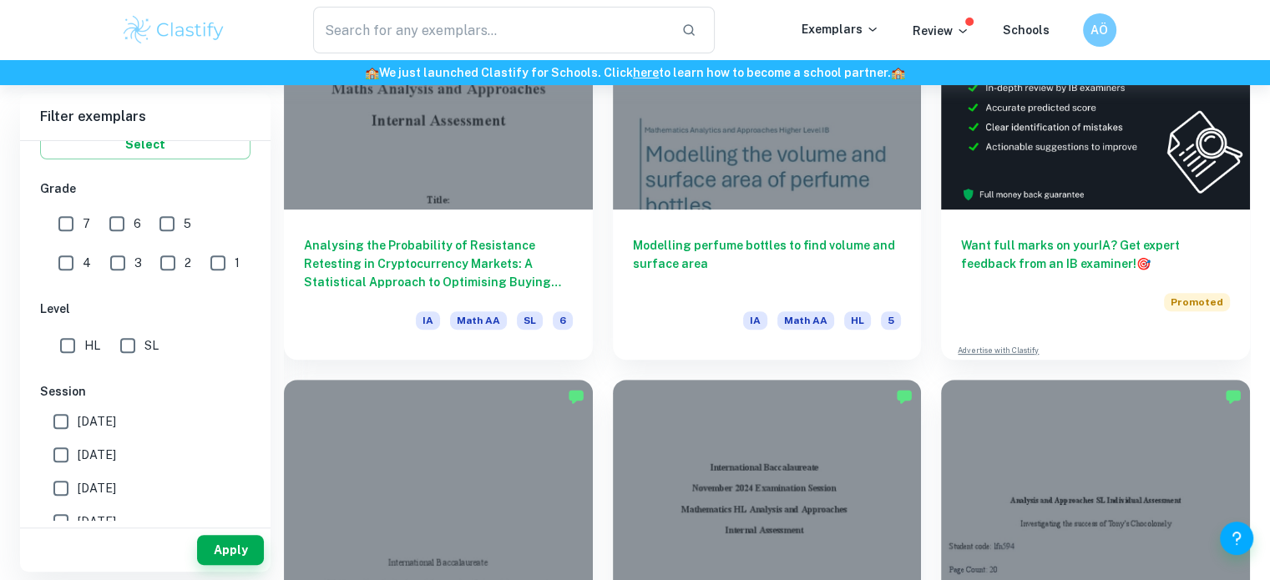
click at [77, 228] on input "7" at bounding box center [65, 223] width 33 height 33
checkbox input "true"
click at [253, 541] on button "Apply" at bounding box center [230, 550] width 67 height 30
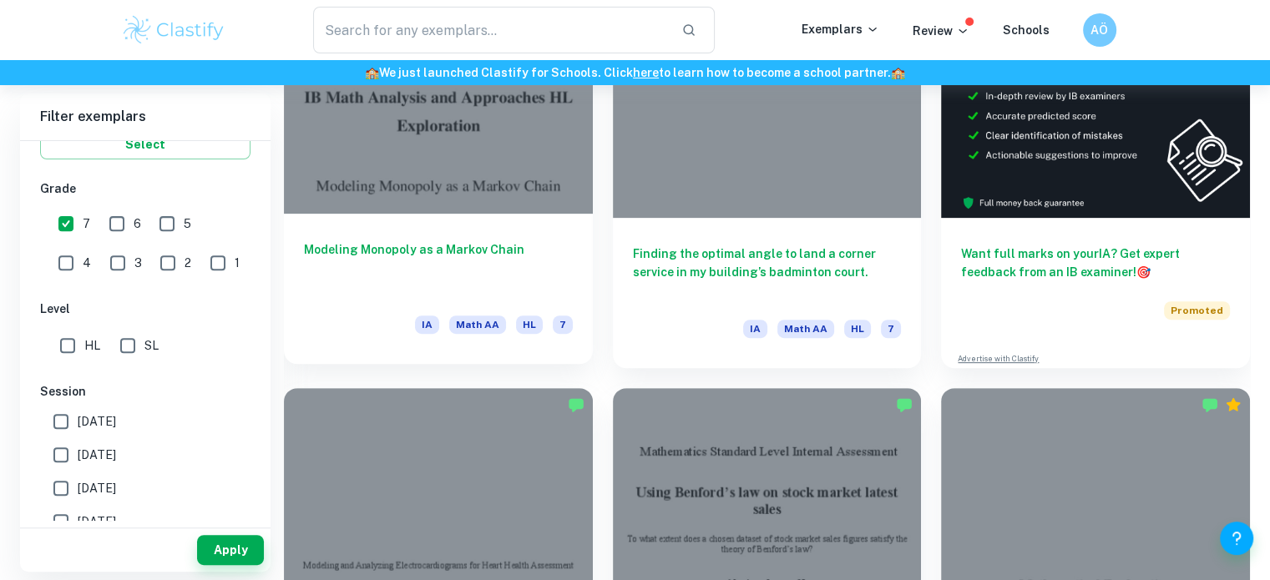
scroll to position [418, 0]
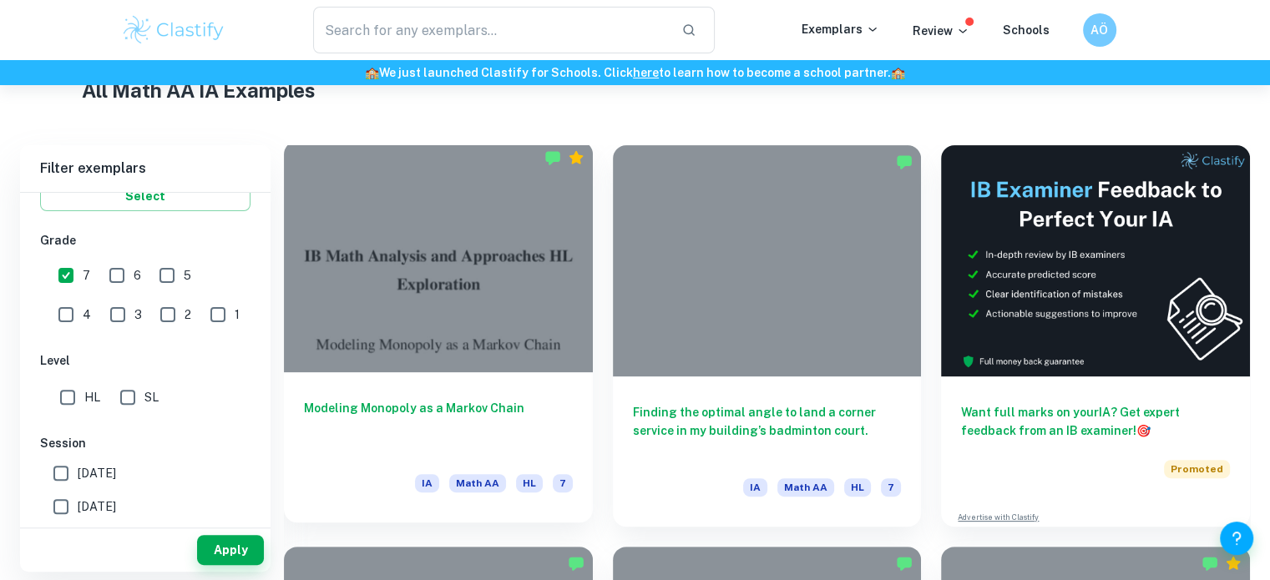
click at [424, 343] on div at bounding box center [438, 256] width 309 height 231
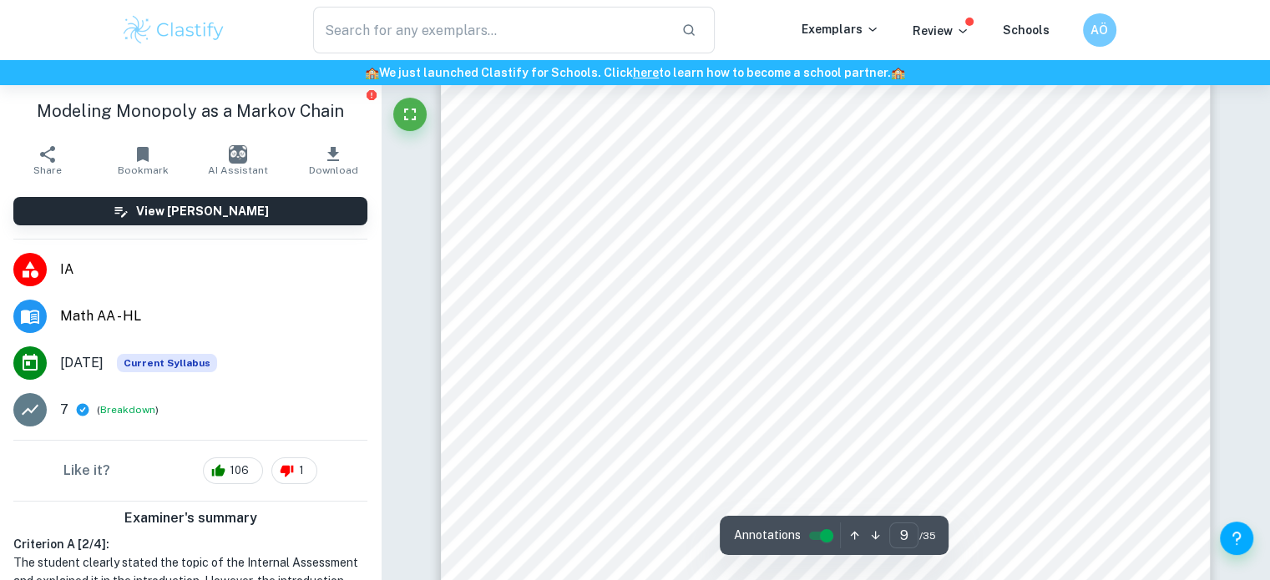
scroll to position [8351, 0]
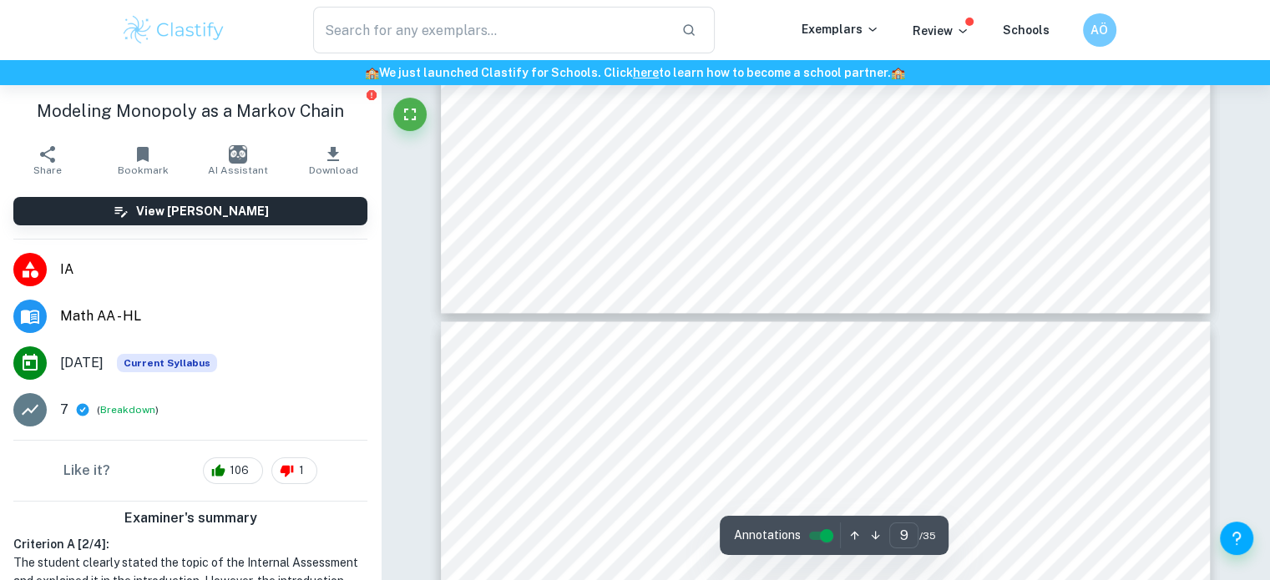
type input "10"
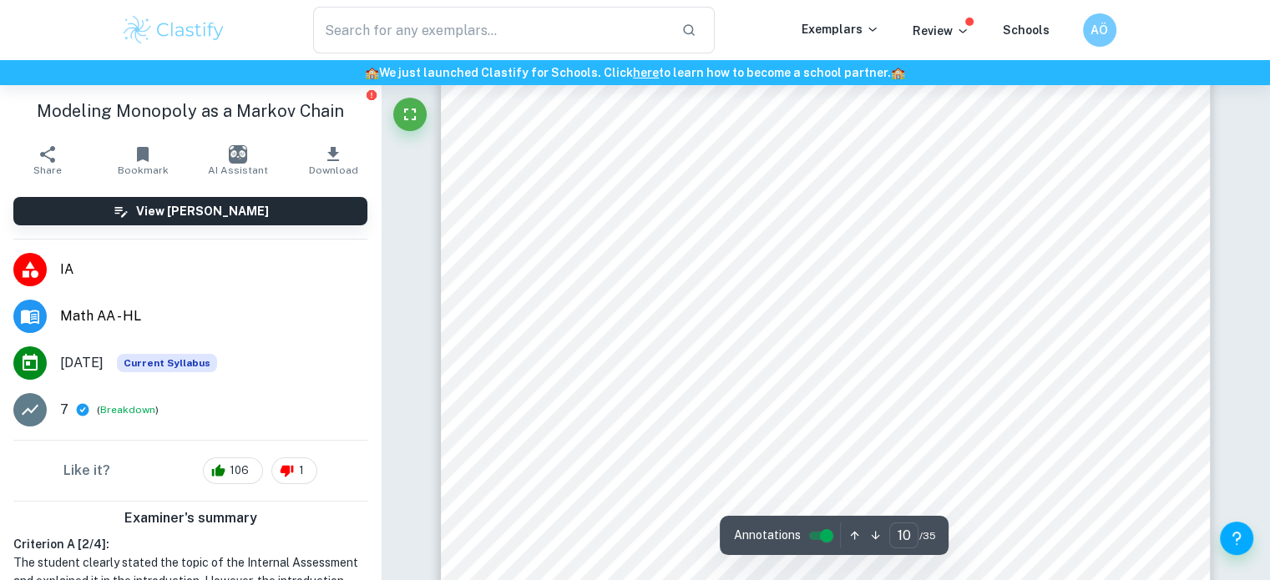
scroll to position [9270, 0]
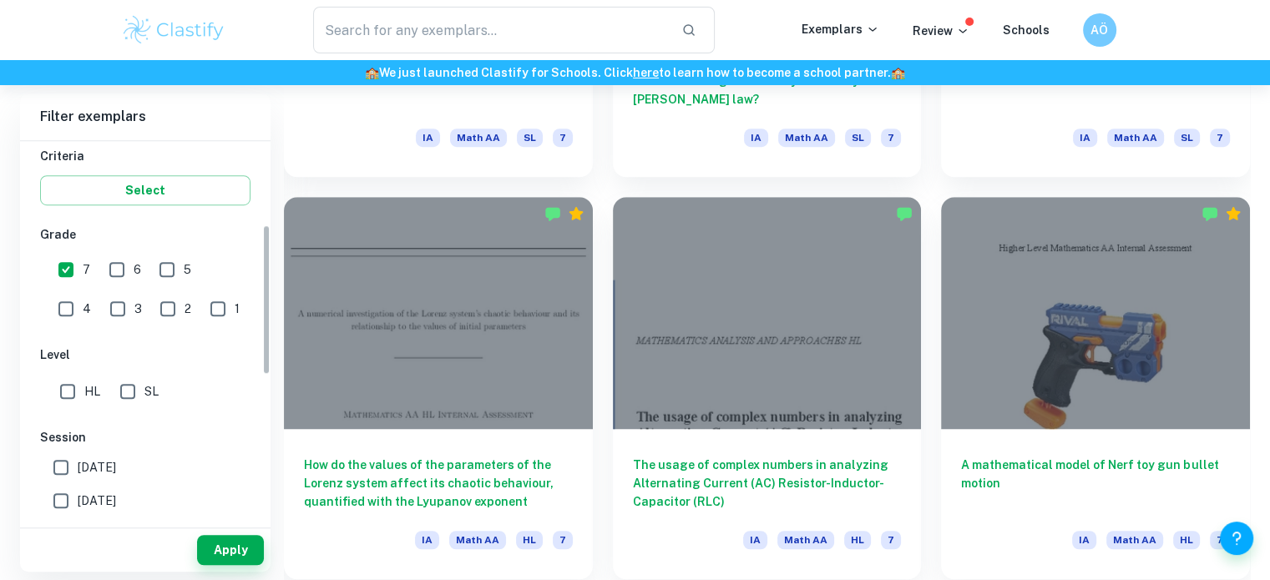
scroll to position [334, 0]
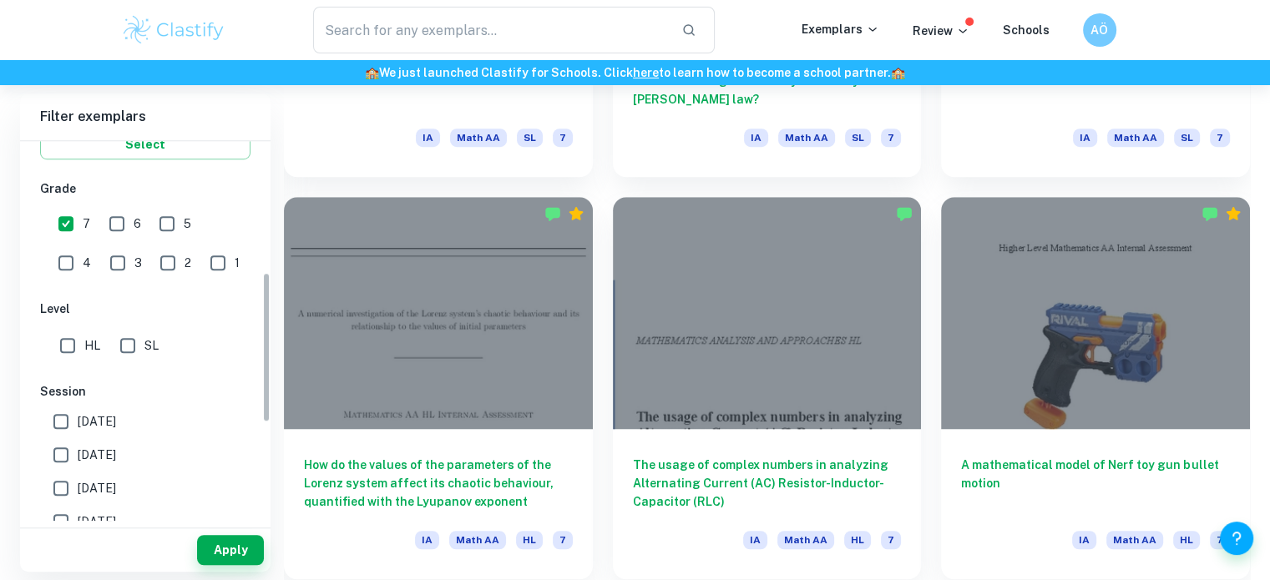
click at [74, 350] on input "HL" at bounding box center [67, 345] width 33 height 33
checkbox input "true"
click at [225, 550] on button "Apply" at bounding box center [230, 550] width 67 height 30
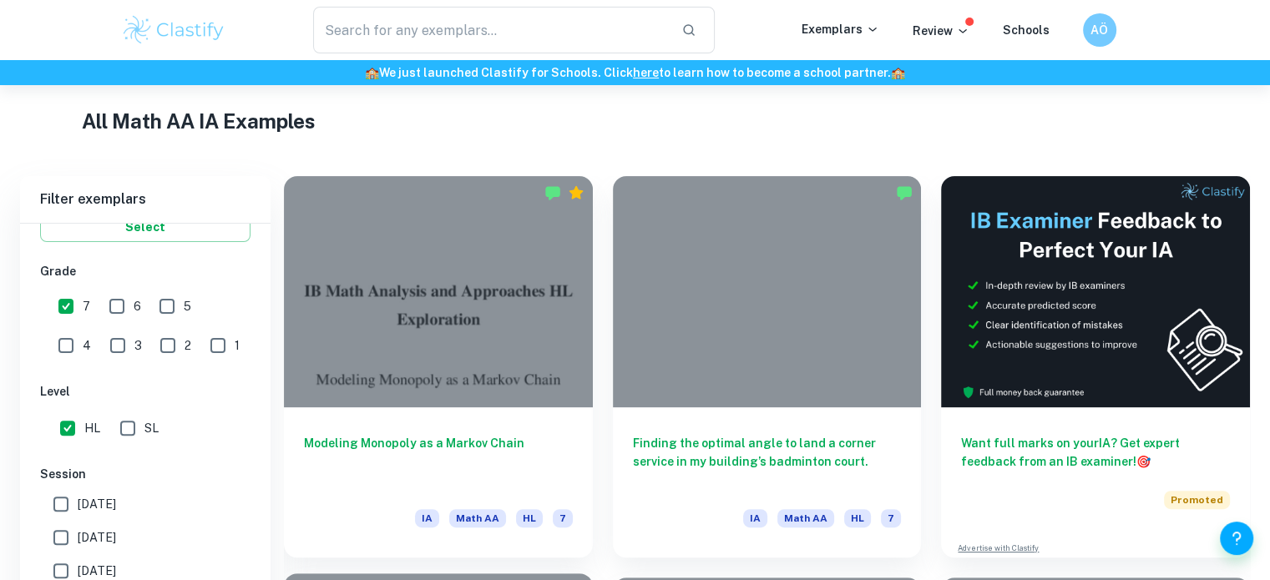
scroll to position [501, 0]
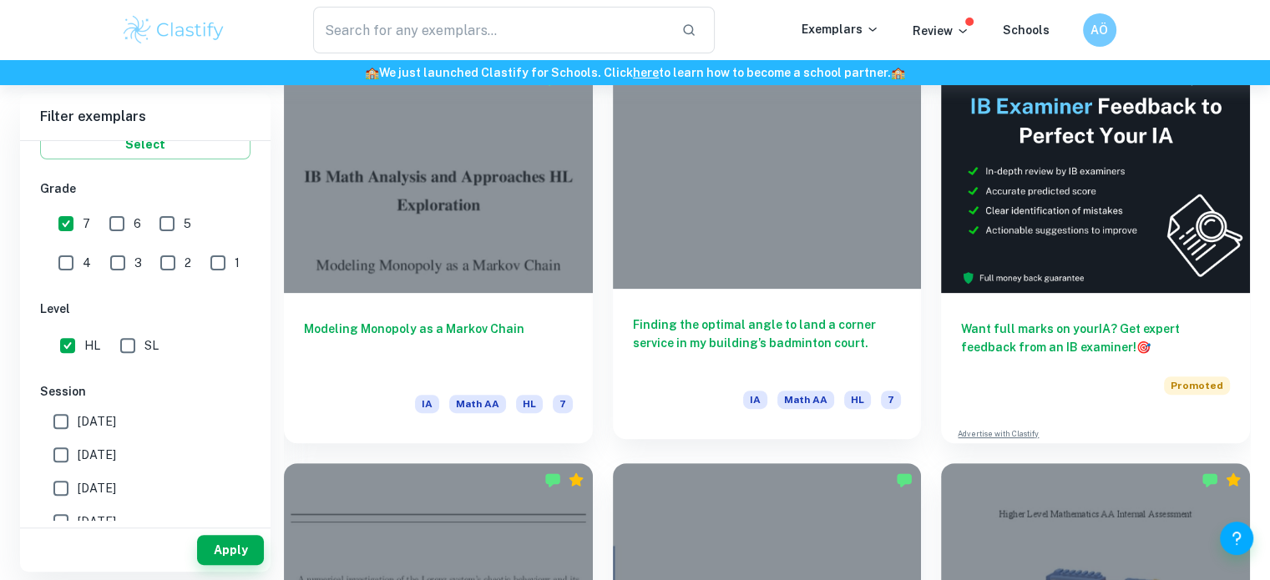
click at [762, 333] on h6 "Finding the optimal angle to land a corner service in my building’s badminton c…" at bounding box center [767, 343] width 269 height 55
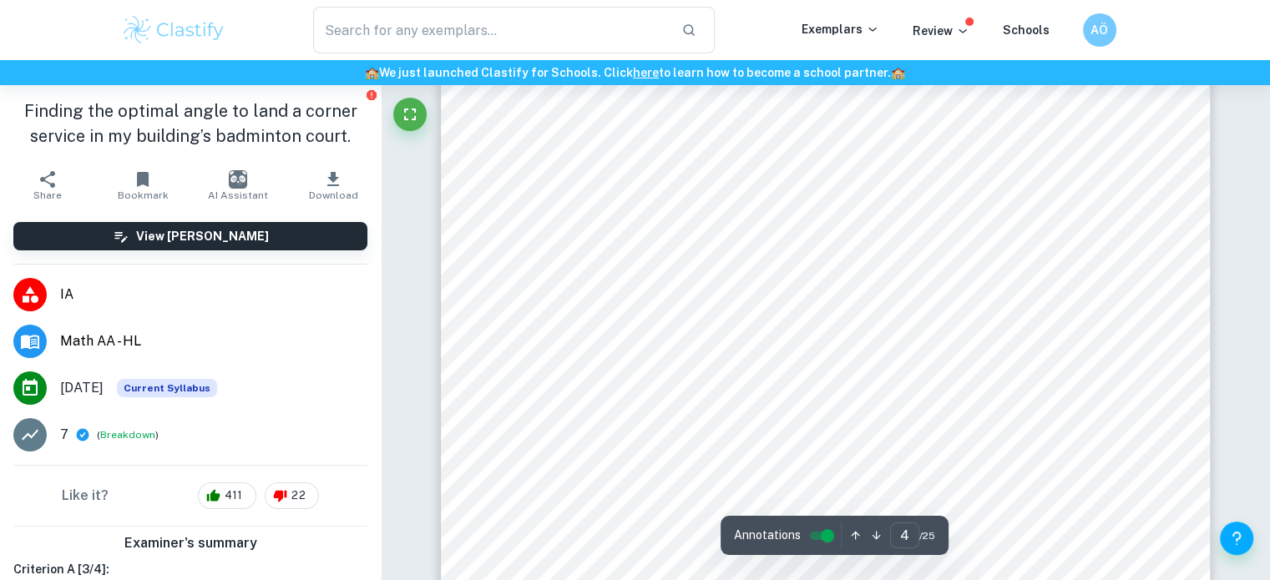
scroll to position [3847, 0]
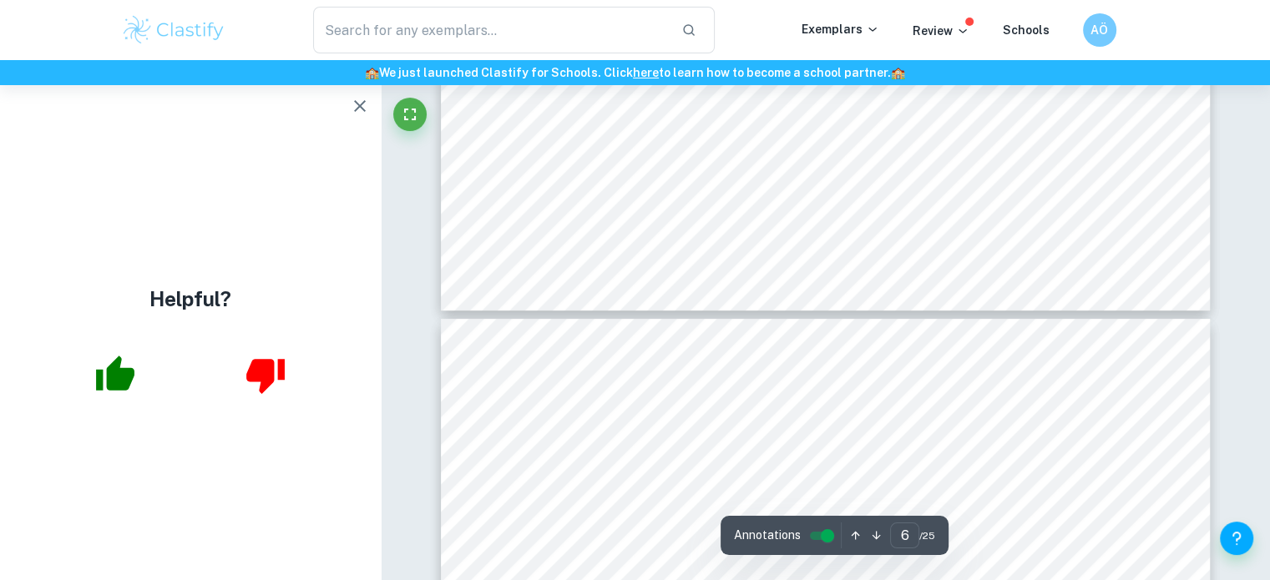
type input "7"
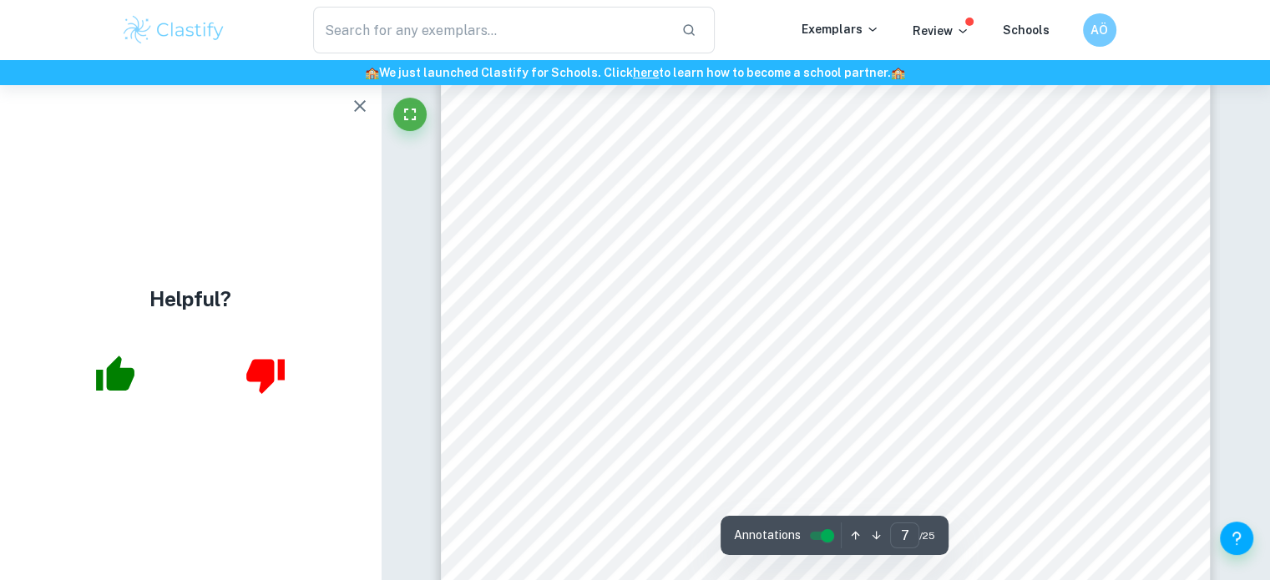
scroll to position [6875, 0]
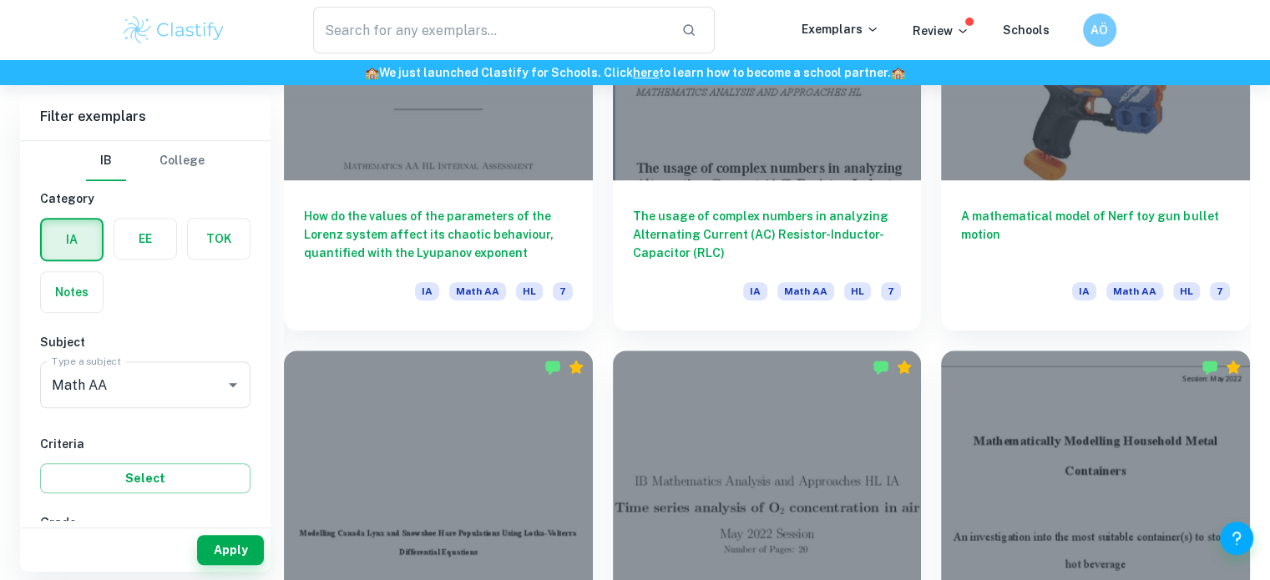
scroll to position [1016, 0]
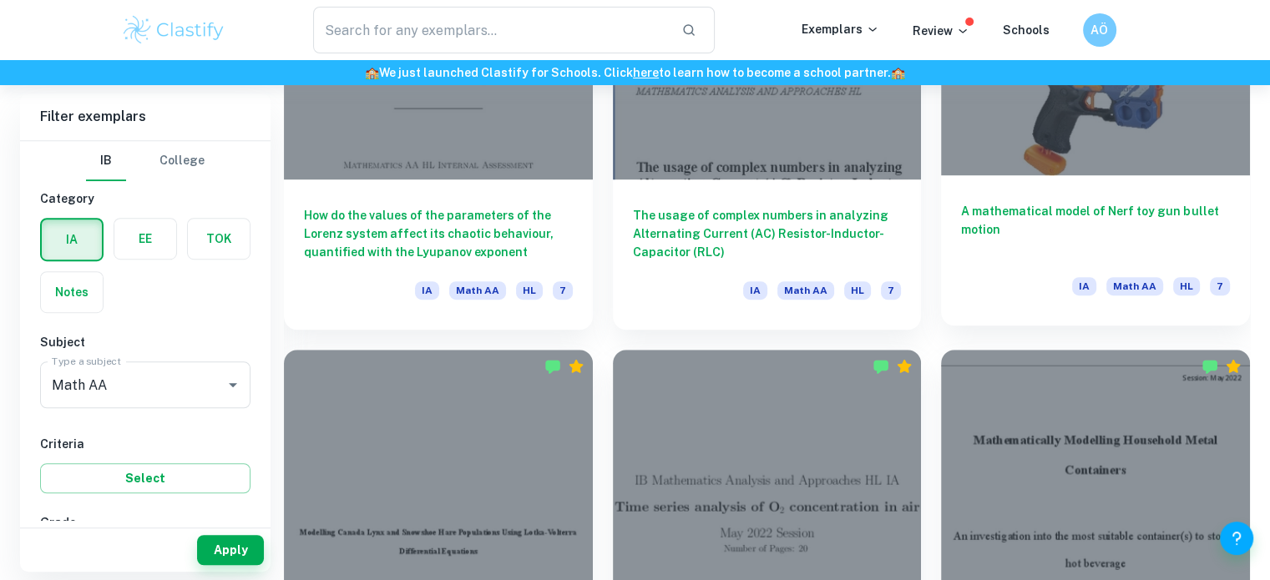
click at [1083, 190] on div "A mathematical model of Nerf toy gun bullet motion IA Math AA HL 7" at bounding box center [1095, 250] width 309 height 150
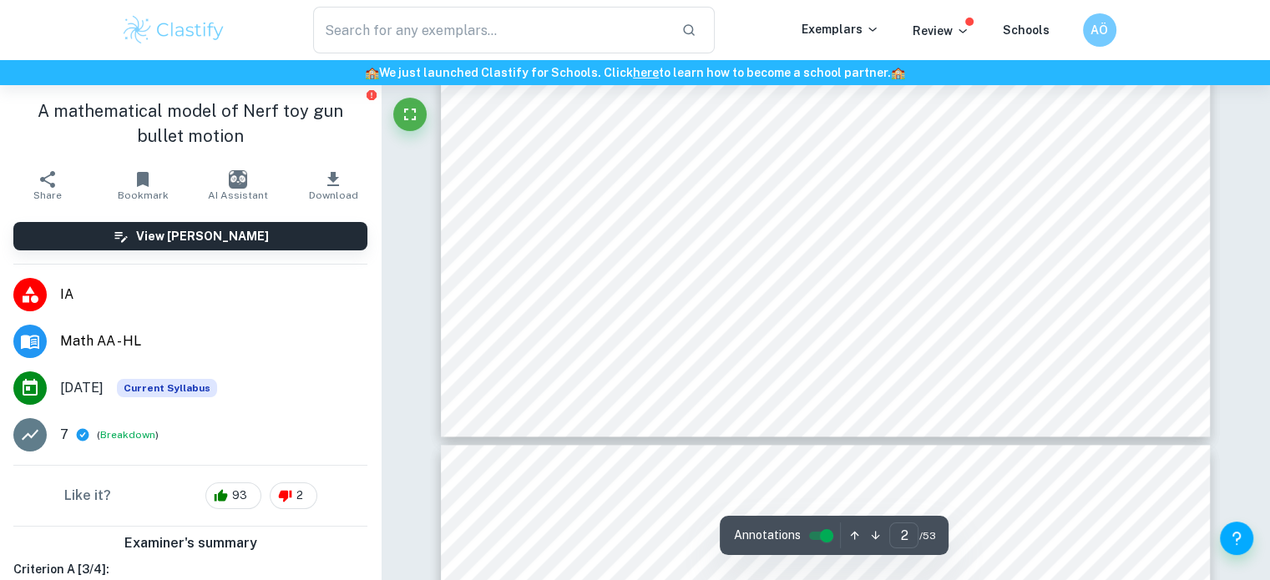
type input "3"
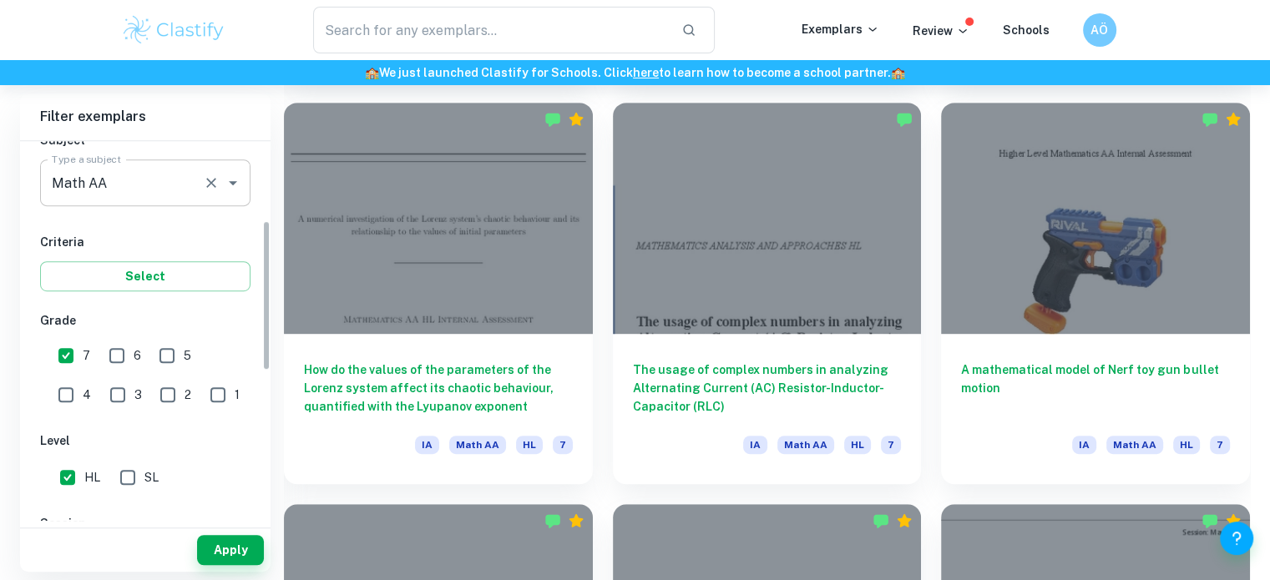
scroll to position [200, 0]
click at [73, 476] on input "HL" at bounding box center [67, 479] width 33 height 33
click at [208, 545] on button "Apply" at bounding box center [230, 550] width 67 height 30
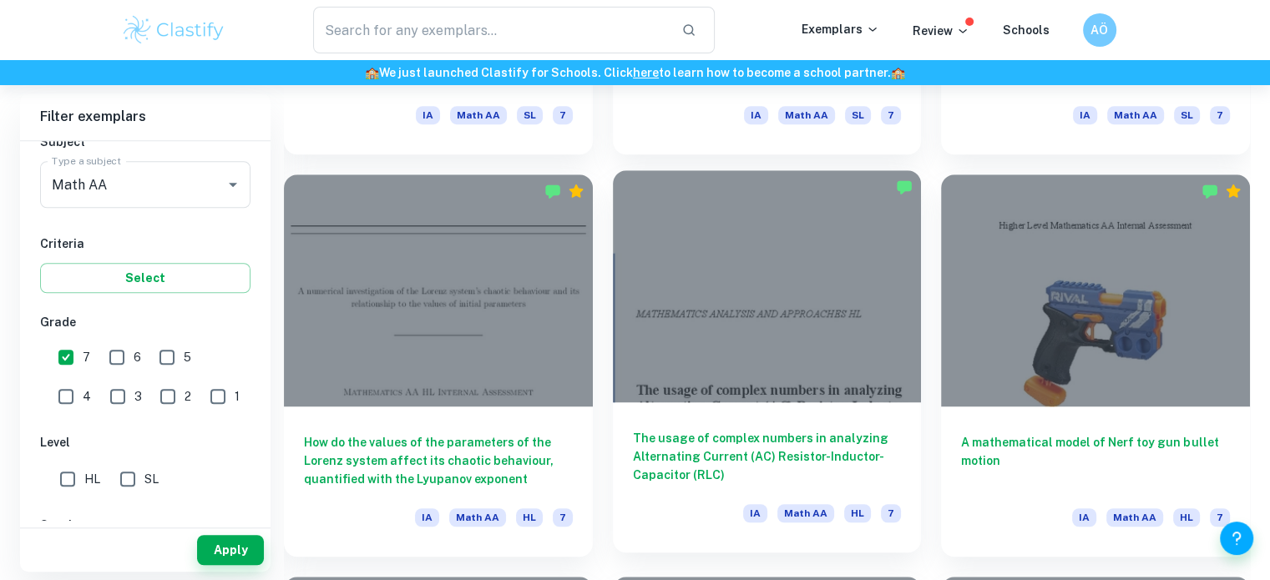
scroll to position [1195, 0]
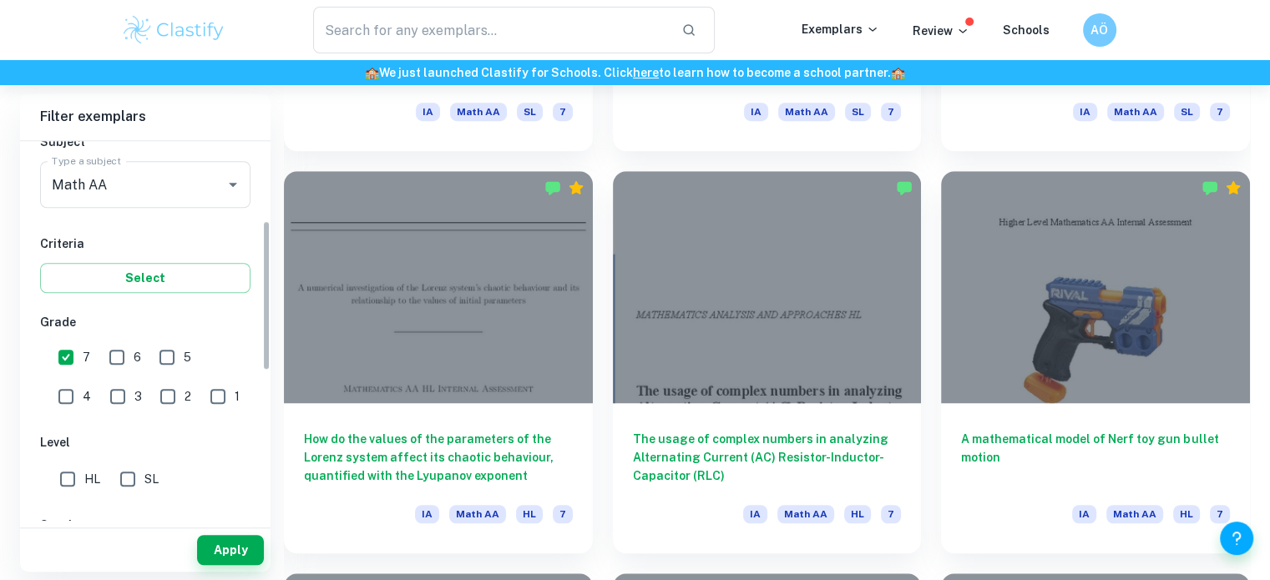
click at [73, 490] on input "HL" at bounding box center [67, 479] width 33 height 33
checkbox input "true"
click at [247, 550] on button "Apply" at bounding box center [230, 550] width 67 height 30
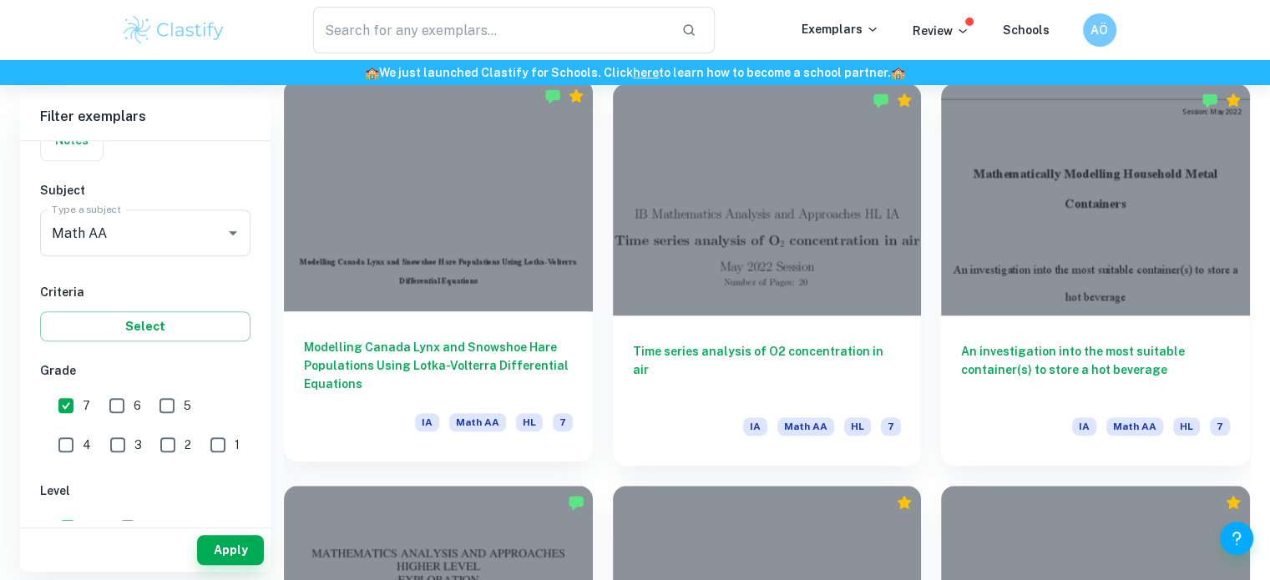
scroll to position [1282, 0]
click at [433, 198] on div at bounding box center [438, 195] width 309 height 231
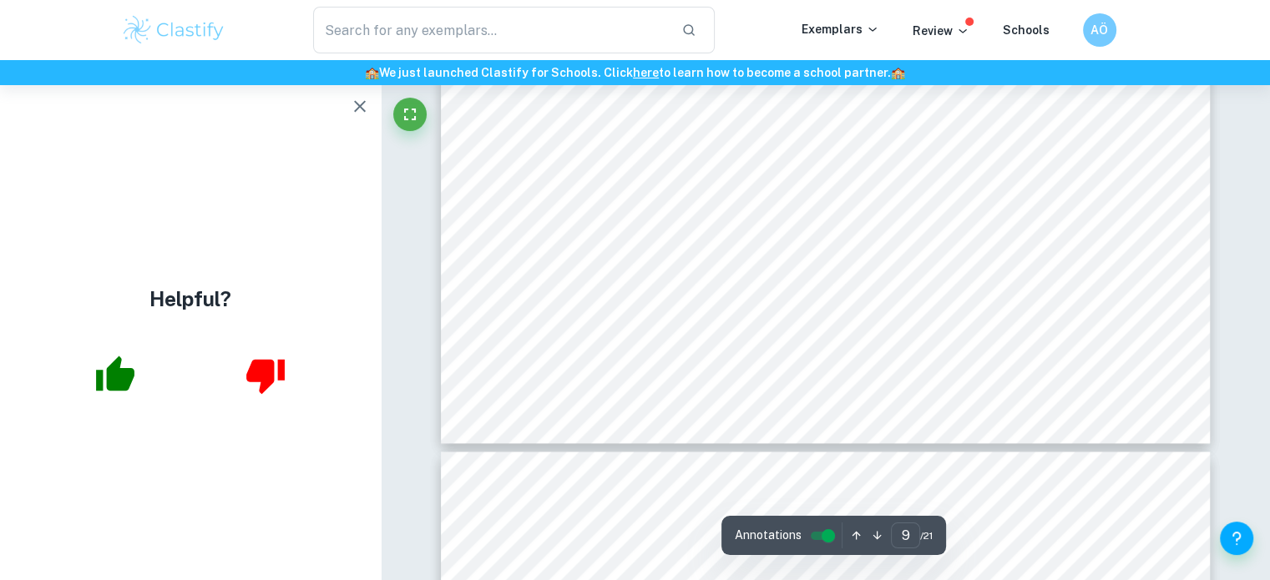
scroll to position [8812, 0]
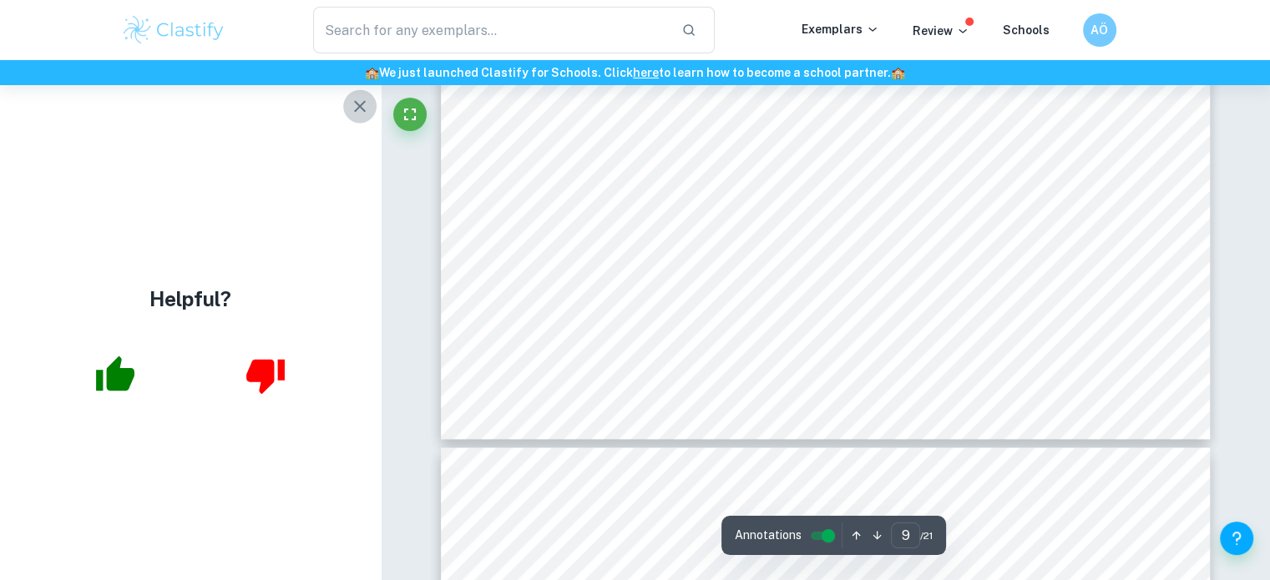
click at [355, 114] on icon "button" at bounding box center [360, 106] width 20 height 20
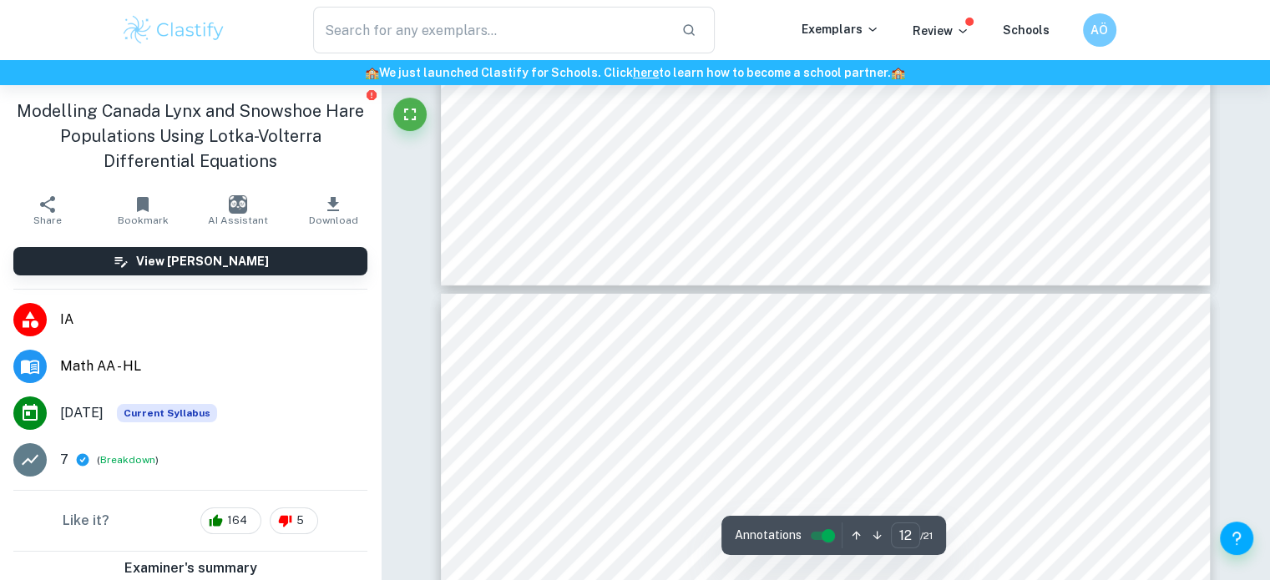
type input "13"
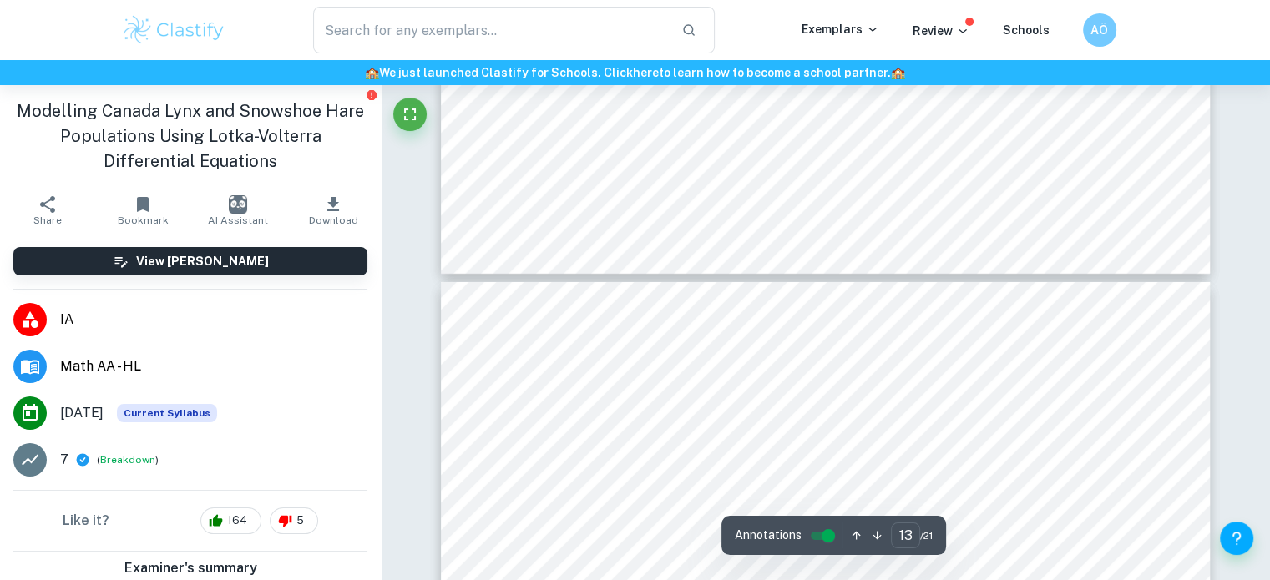
scroll to position [11997, 0]
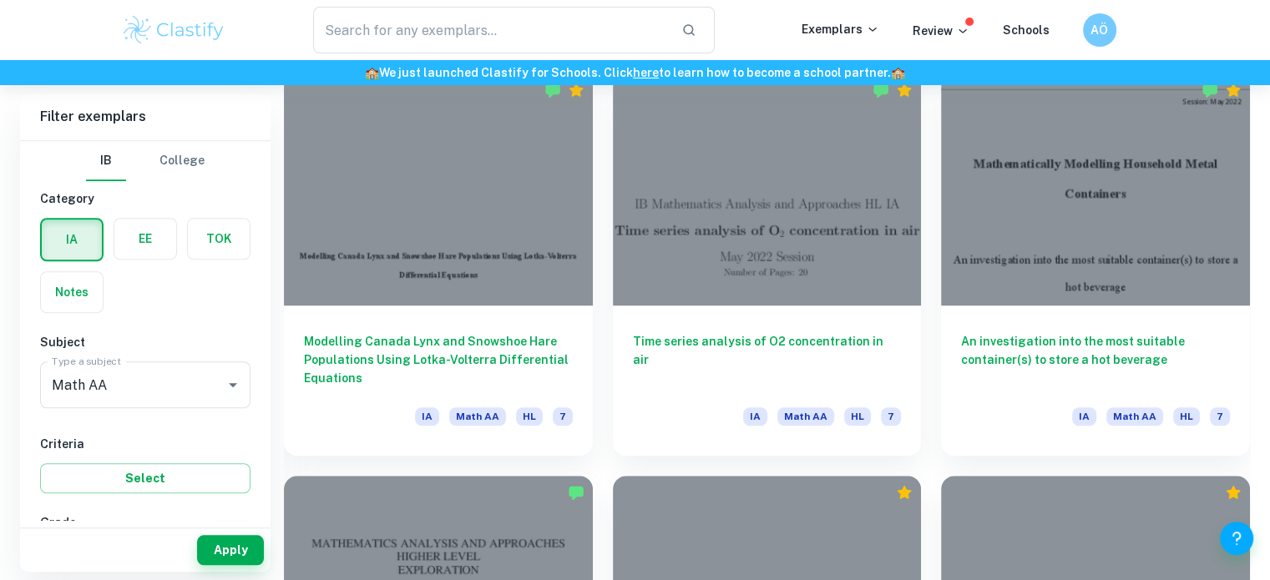
scroll to position [1289, 0]
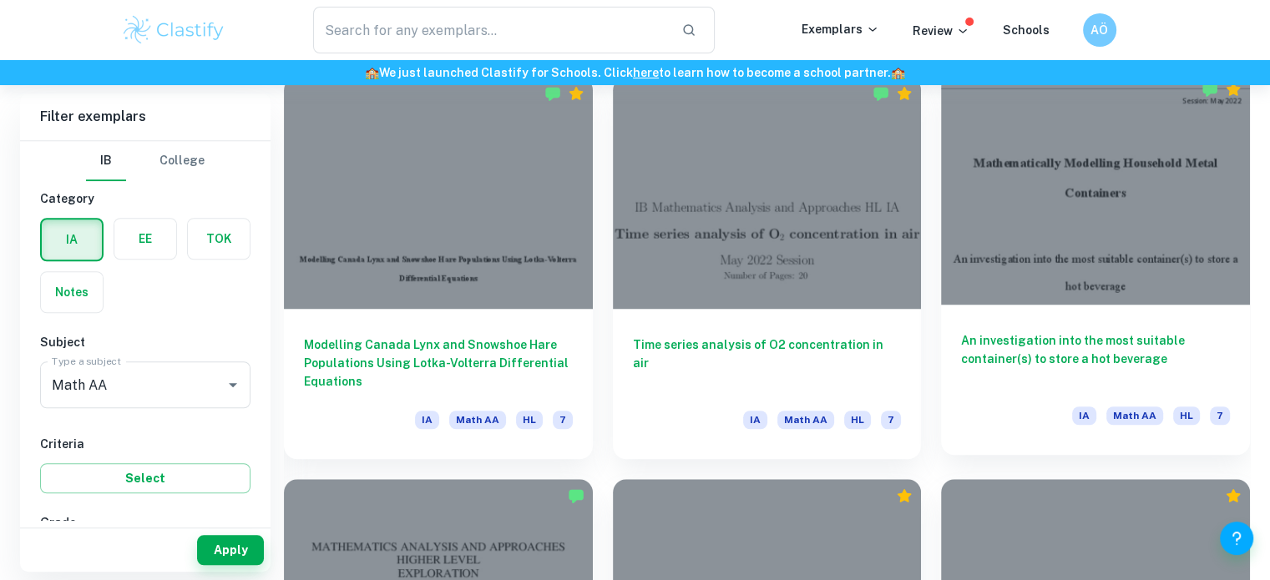
click at [1012, 219] on div at bounding box center [1095, 188] width 309 height 231
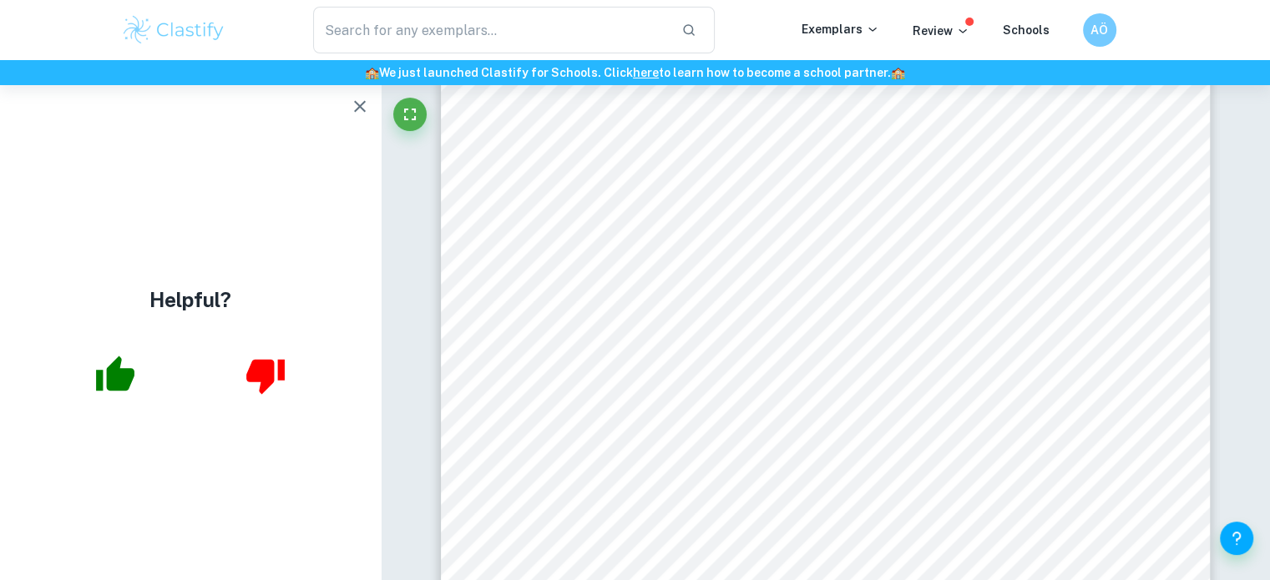
scroll to position [9310, 0]
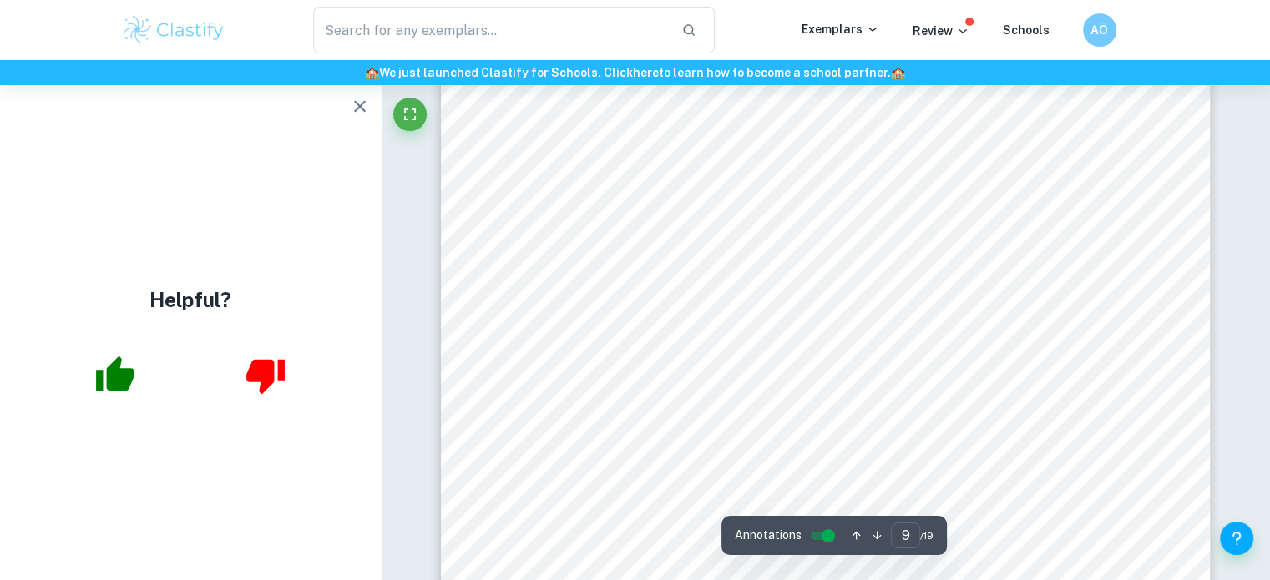
click at [355, 114] on icon "button" at bounding box center [360, 106] width 20 height 20
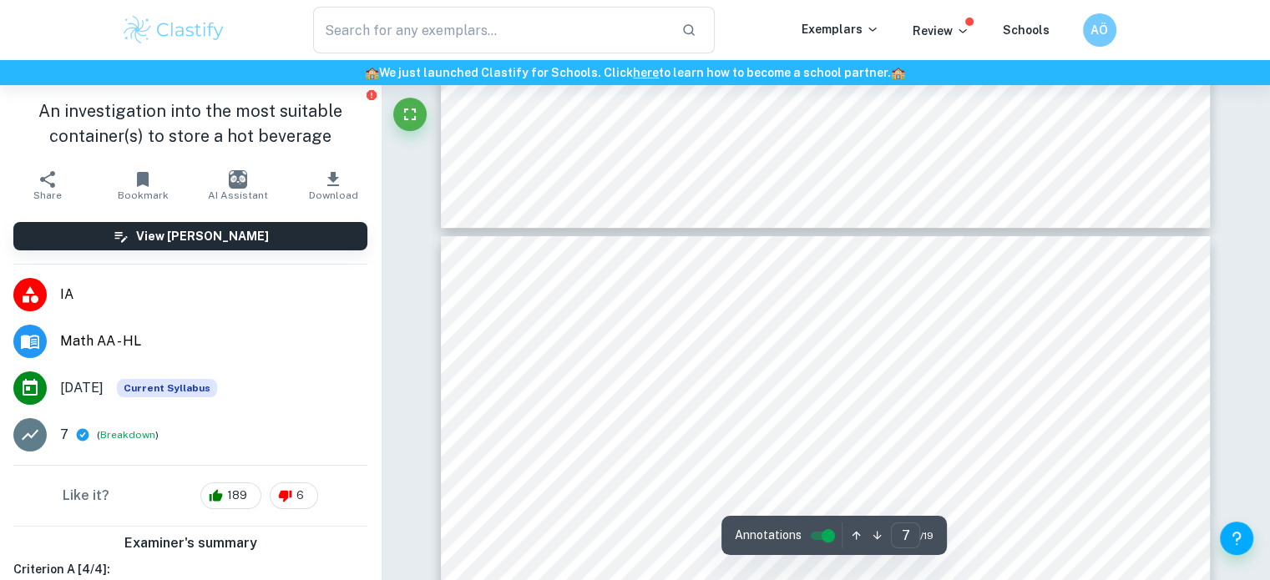
scroll to position [6514, 0]
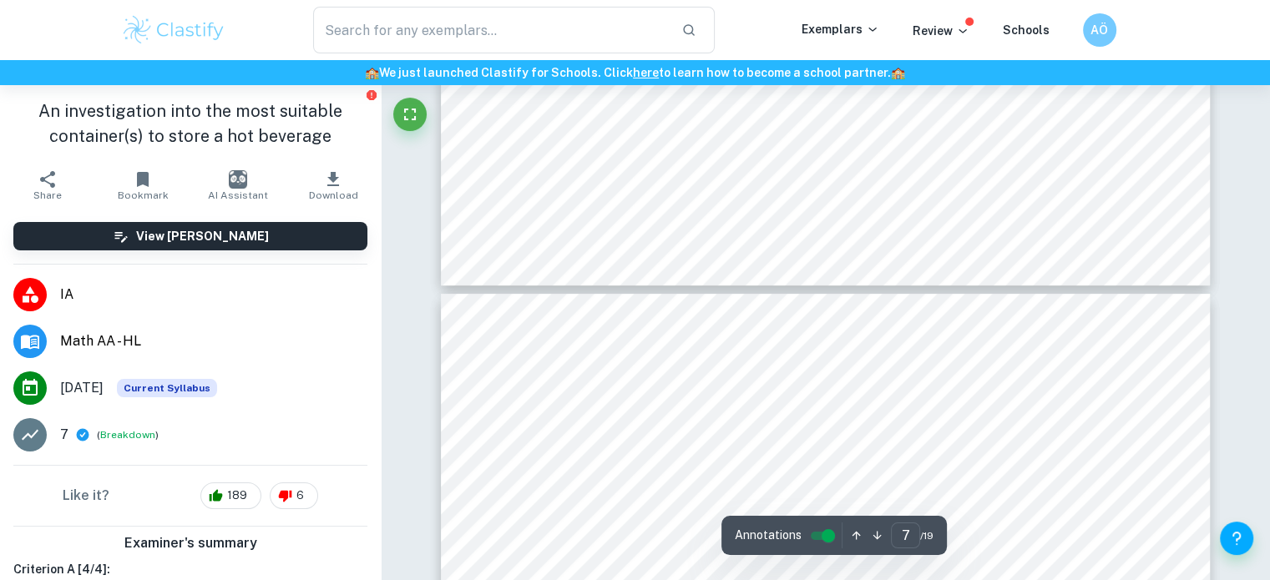
type input "6"
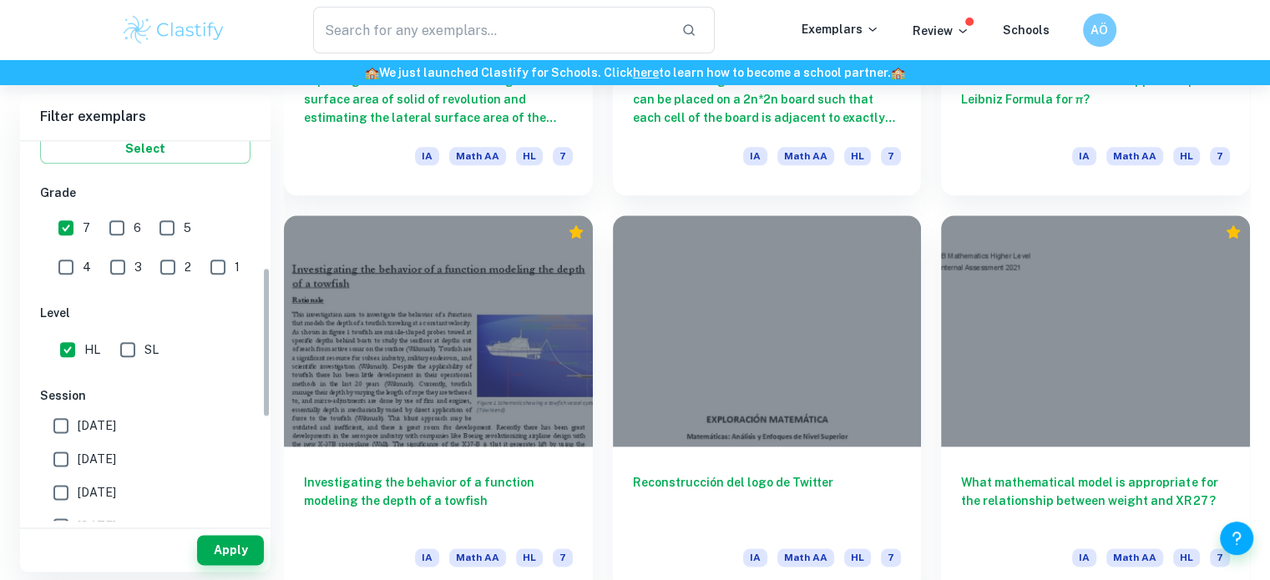
scroll to position [331, 0]
click at [123, 225] on input "6" at bounding box center [116, 226] width 33 height 33
checkbox input "true"
click at [247, 544] on button "Apply" at bounding box center [230, 550] width 67 height 30
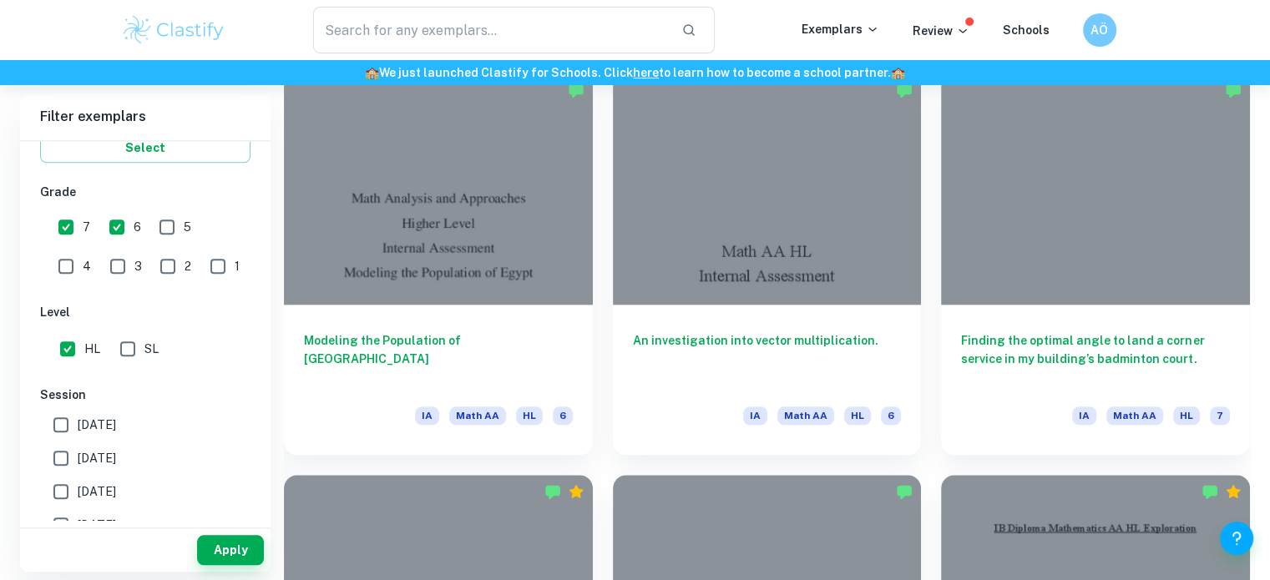
scroll to position [1703, 0]
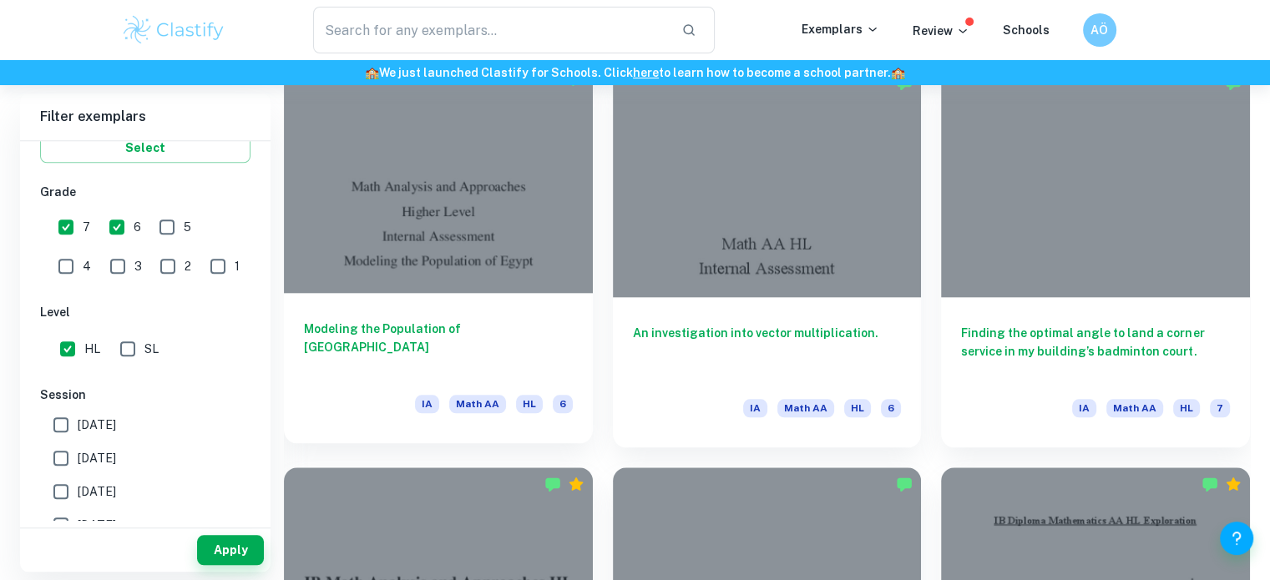
click at [408, 271] on div at bounding box center [438, 177] width 309 height 231
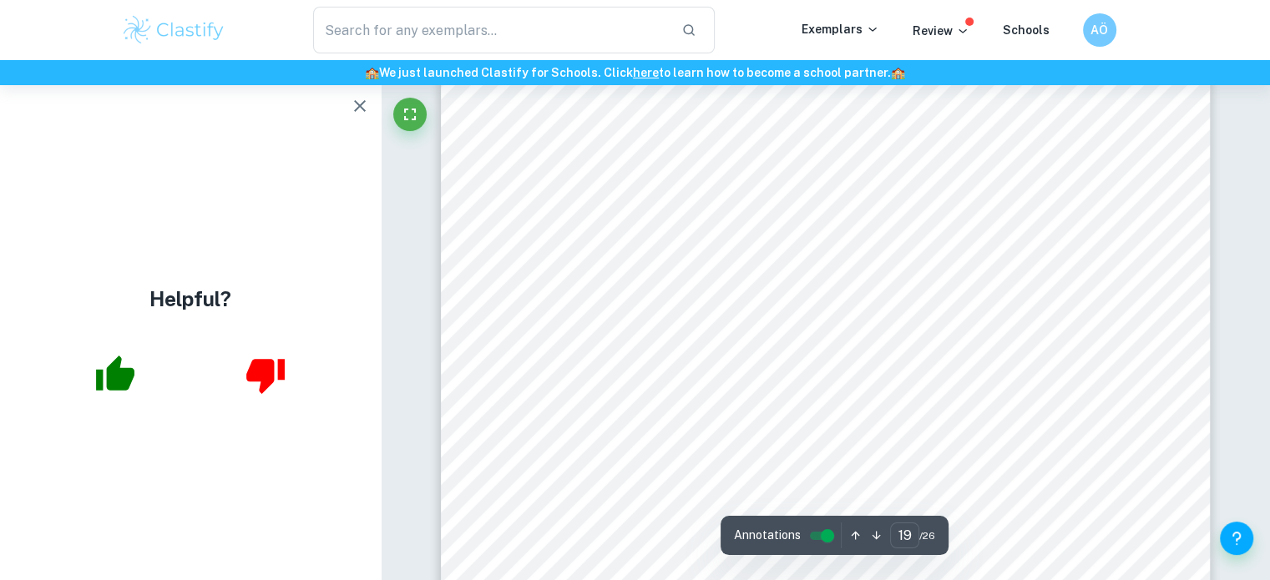
scroll to position [18501, 0]
click at [360, 96] on icon "button" at bounding box center [360, 106] width 20 height 20
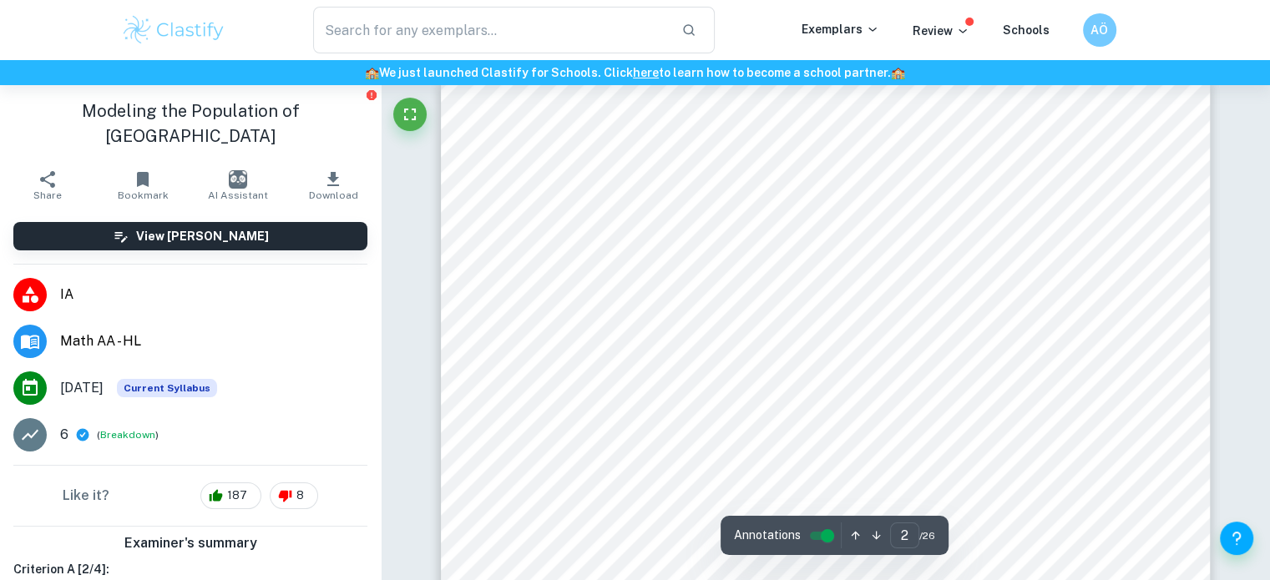
scroll to position [1152, 0]
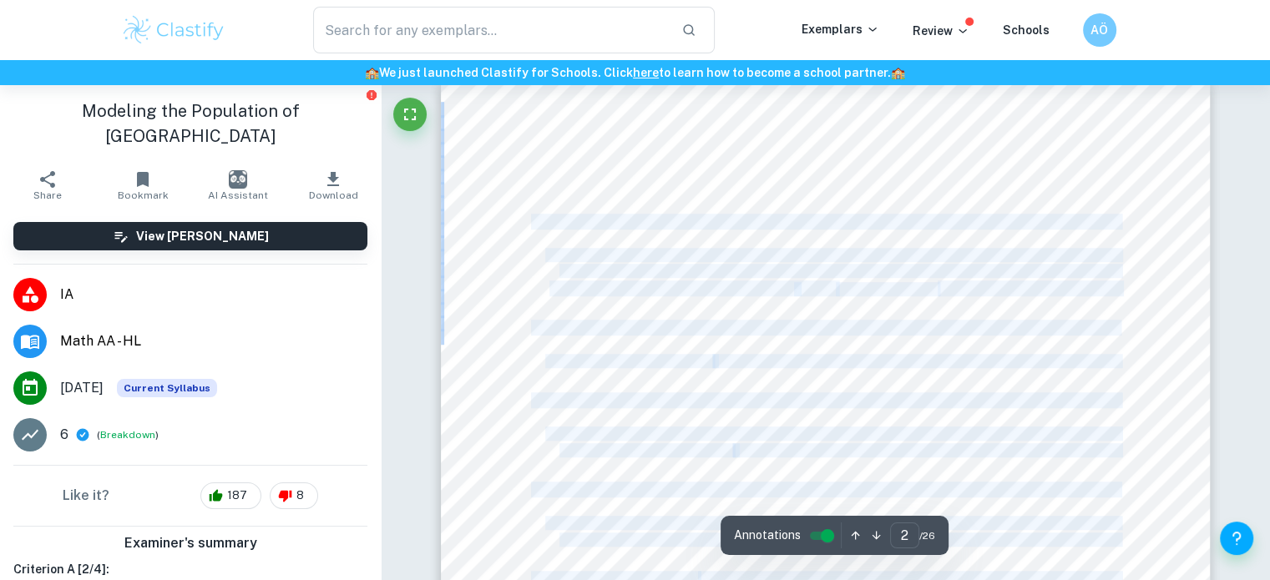
drag, startPoint x: 527, startPoint y: 229, endPoint x: 531, endPoint y: 216, distance: 13.2
click at [531, 216] on div "2 Table of Contents INTRODUCTION...............................................…" at bounding box center [826, 575] width 770 height 996
copy div "INTRODUCTION...................................................................…"
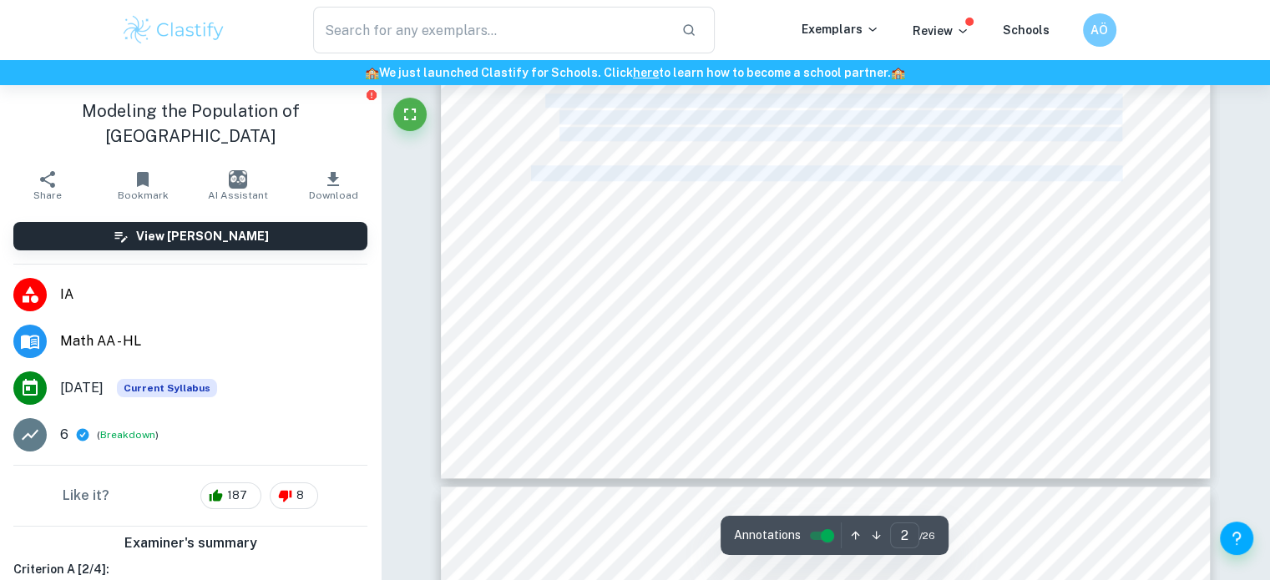
scroll to position [1737, 0]
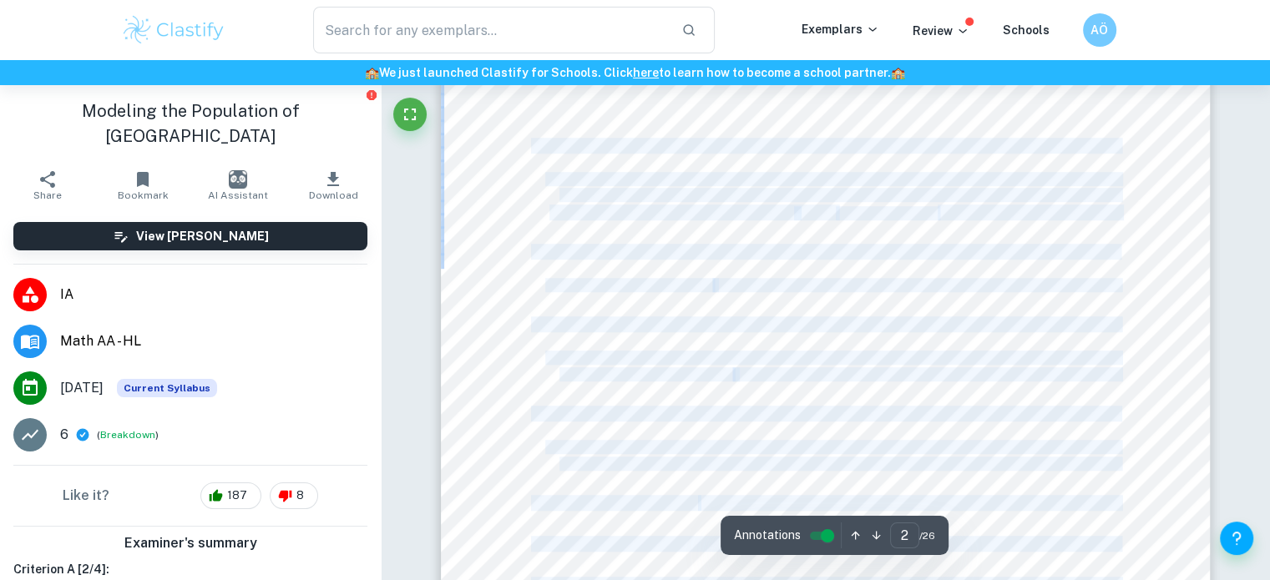
scroll to position [1222, 0]
click at [1179, 230] on div "2 Table of Contents INTRODUCTION...............................................…" at bounding box center [826, 506] width 770 height 996
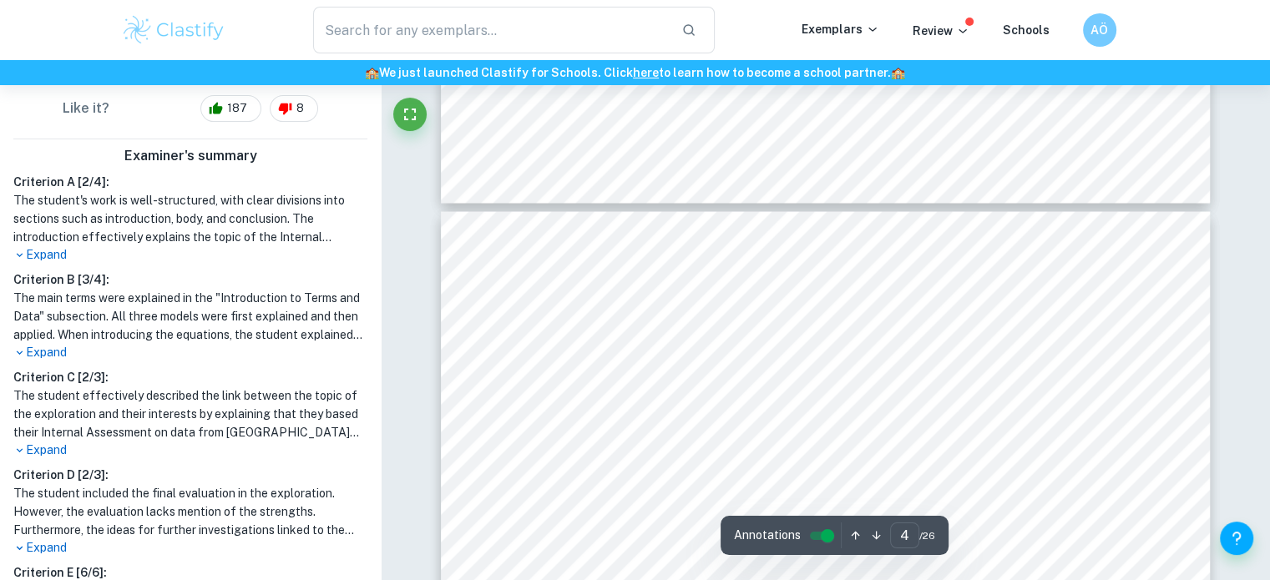
scroll to position [418, 0]
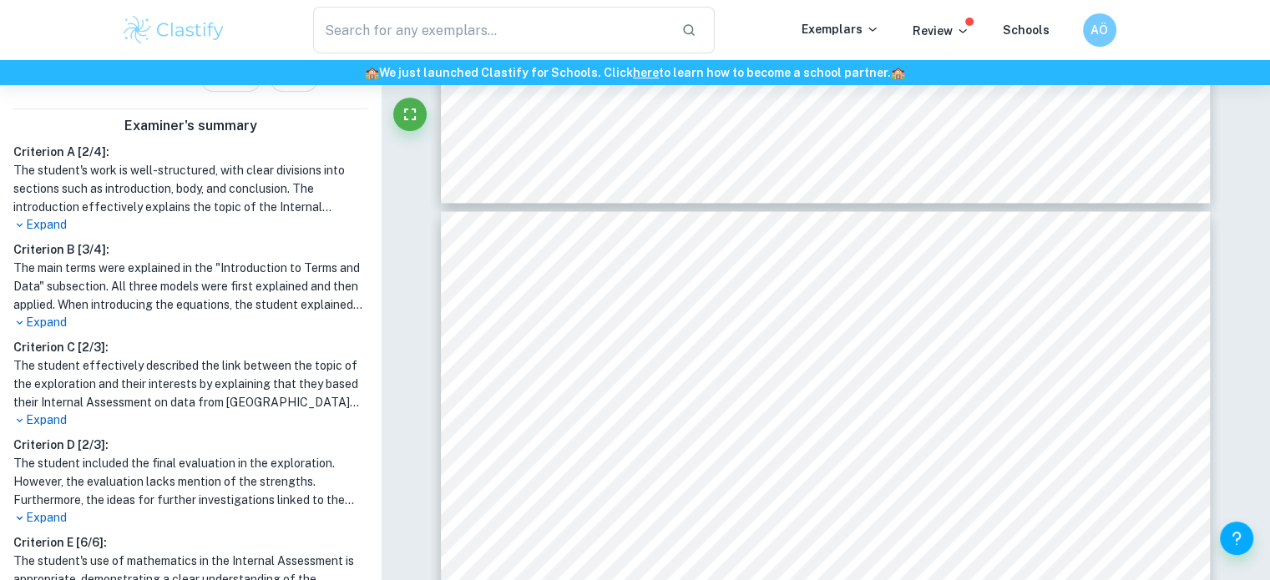
click at [52, 412] on p "Expand" at bounding box center [190, 421] width 354 height 18
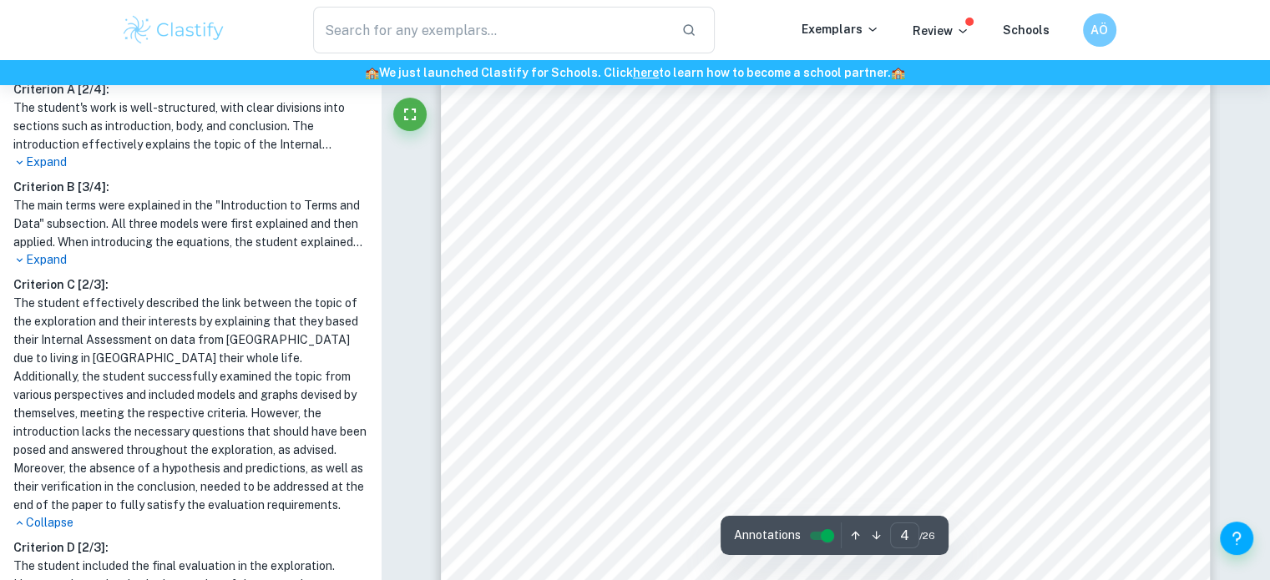
scroll to position [3165, 0]
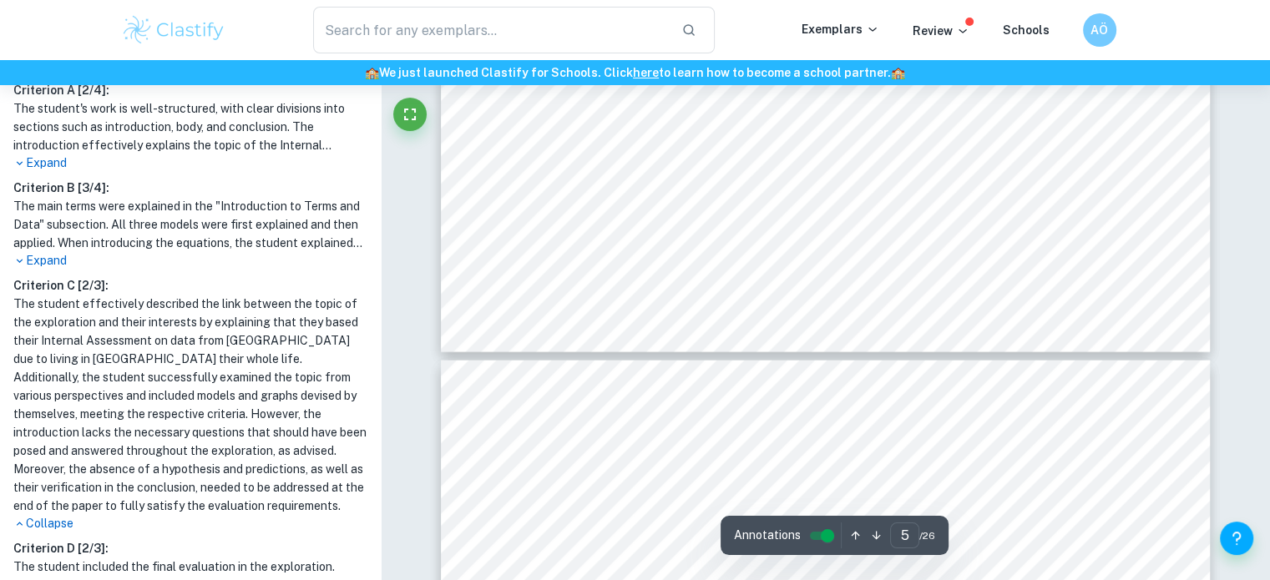
type input "4"
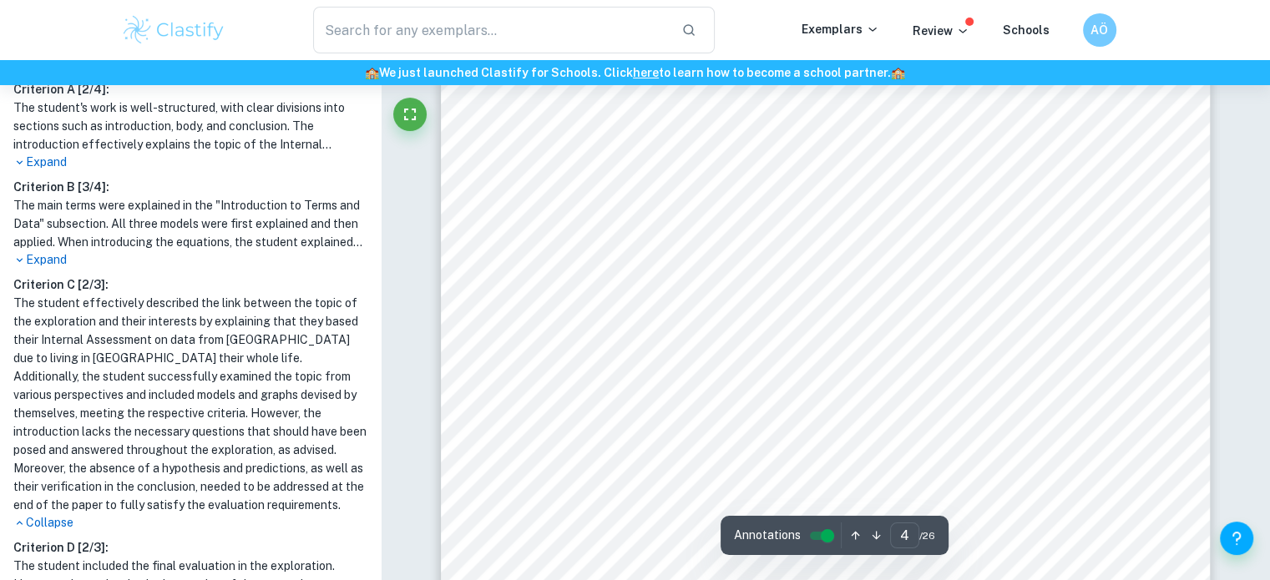
scroll to position [3416, 0]
